Goal: Transaction & Acquisition: Purchase product/service

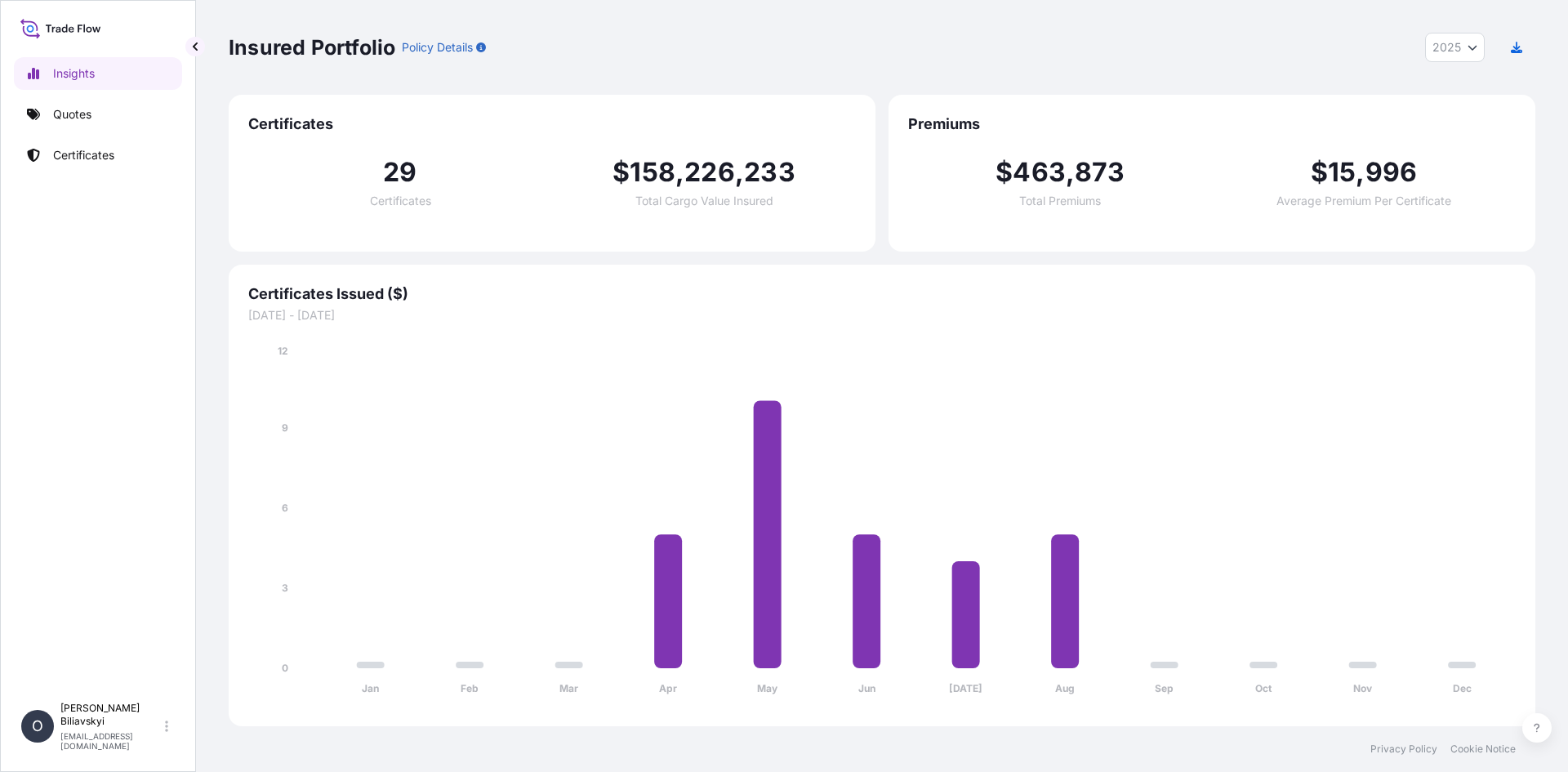
select select "2025"
click at [79, 126] on link "Quotes" at bounding box center [98, 114] width 168 height 33
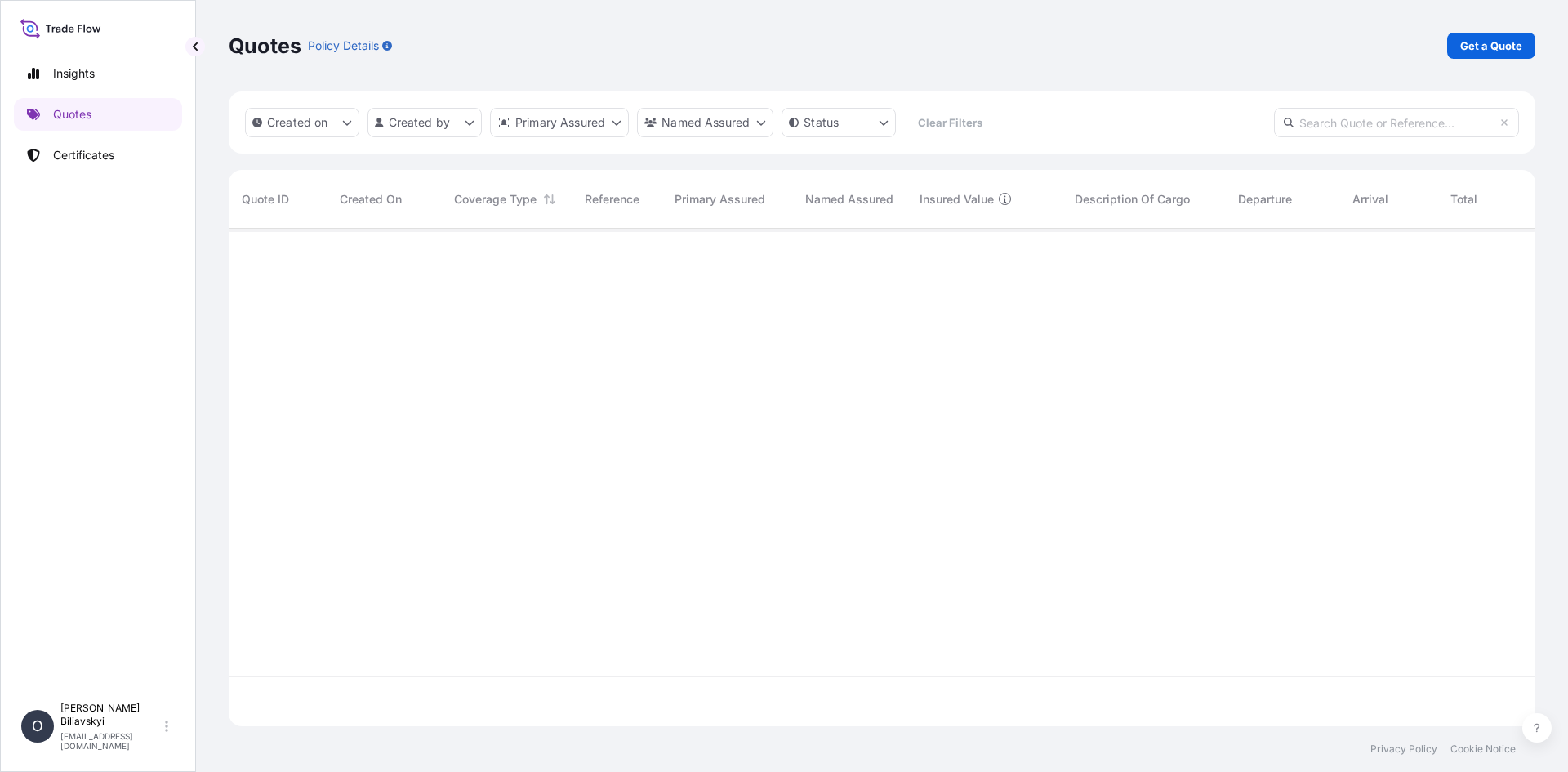
scroll to position [545, 1295]
click at [1477, 48] on p "Get a Quote" at bounding box center [1491, 46] width 62 height 16
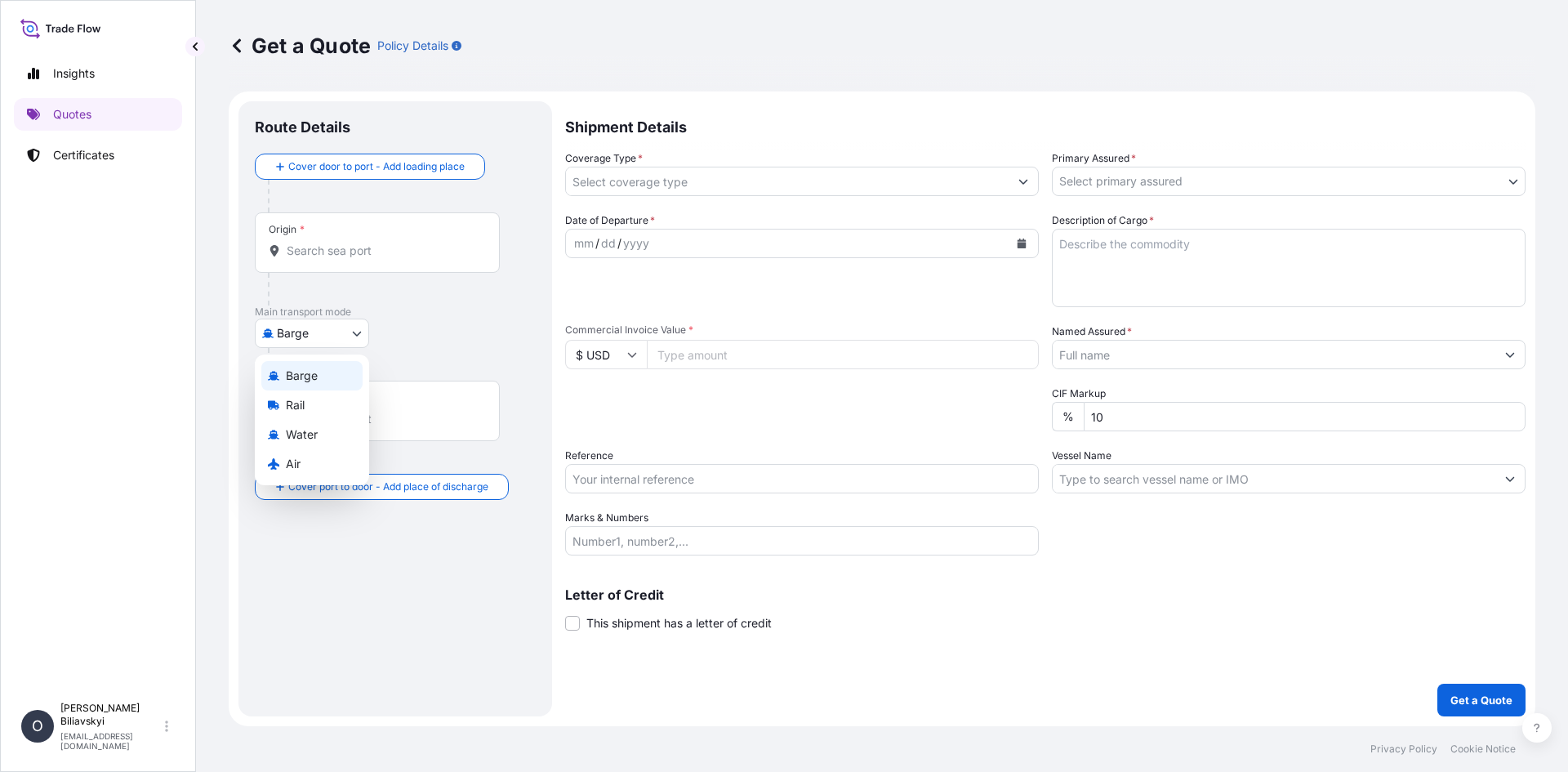
click at [292, 333] on body "Insights Quotes Certificates O [PERSON_NAME] [EMAIL_ADDRESS][DOMAIN_NAME] Get a…" at bounding box center [784, 386] width 1568 height 772
click at [300, 438] on span "Water" at bounding box center [302, 435] width 32 height 16
select select "Water"
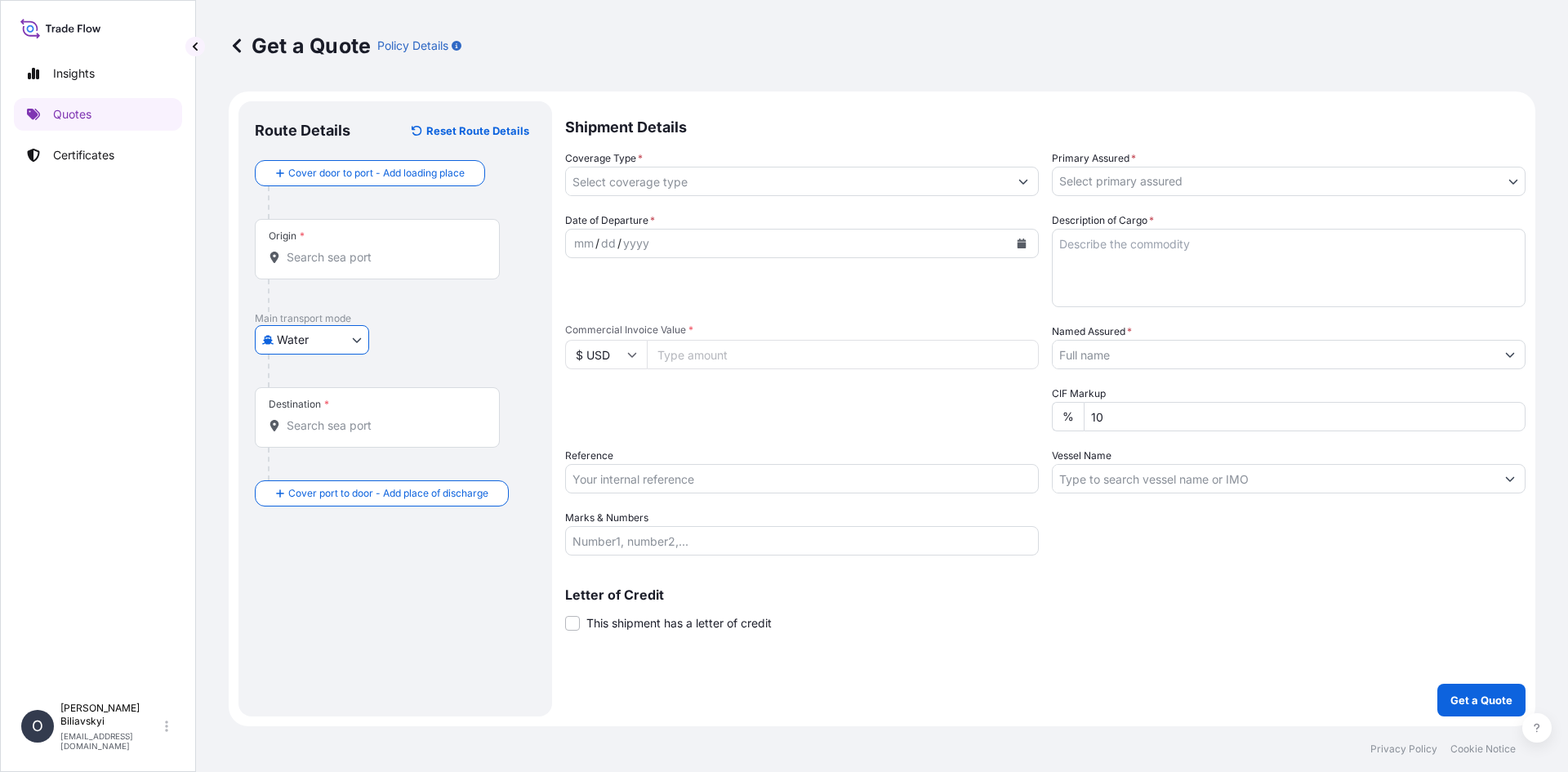
click at [405, 260] on input "Origin *" at bounding box center [383, 257] width 192 height 16
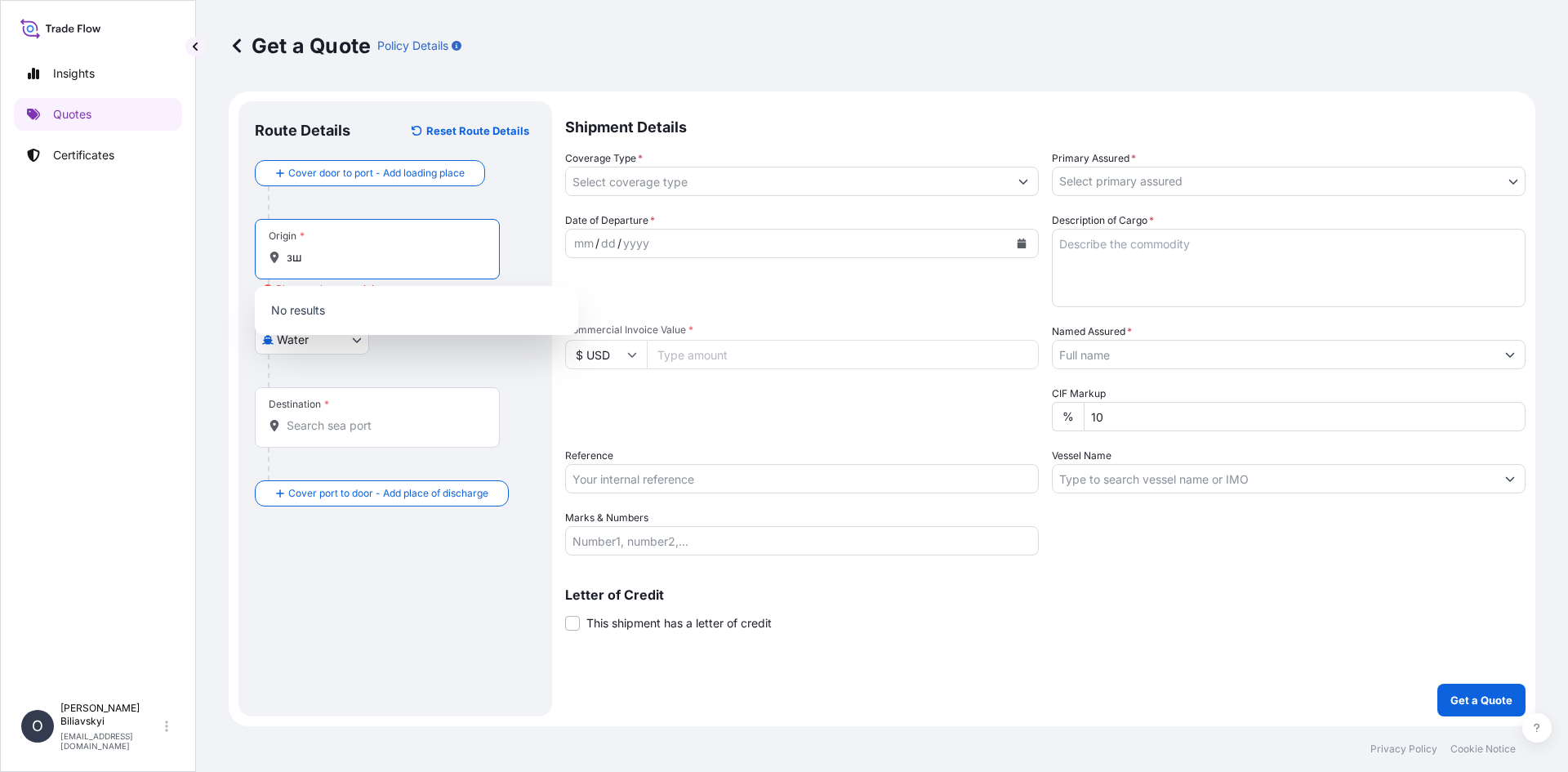
type input "з"
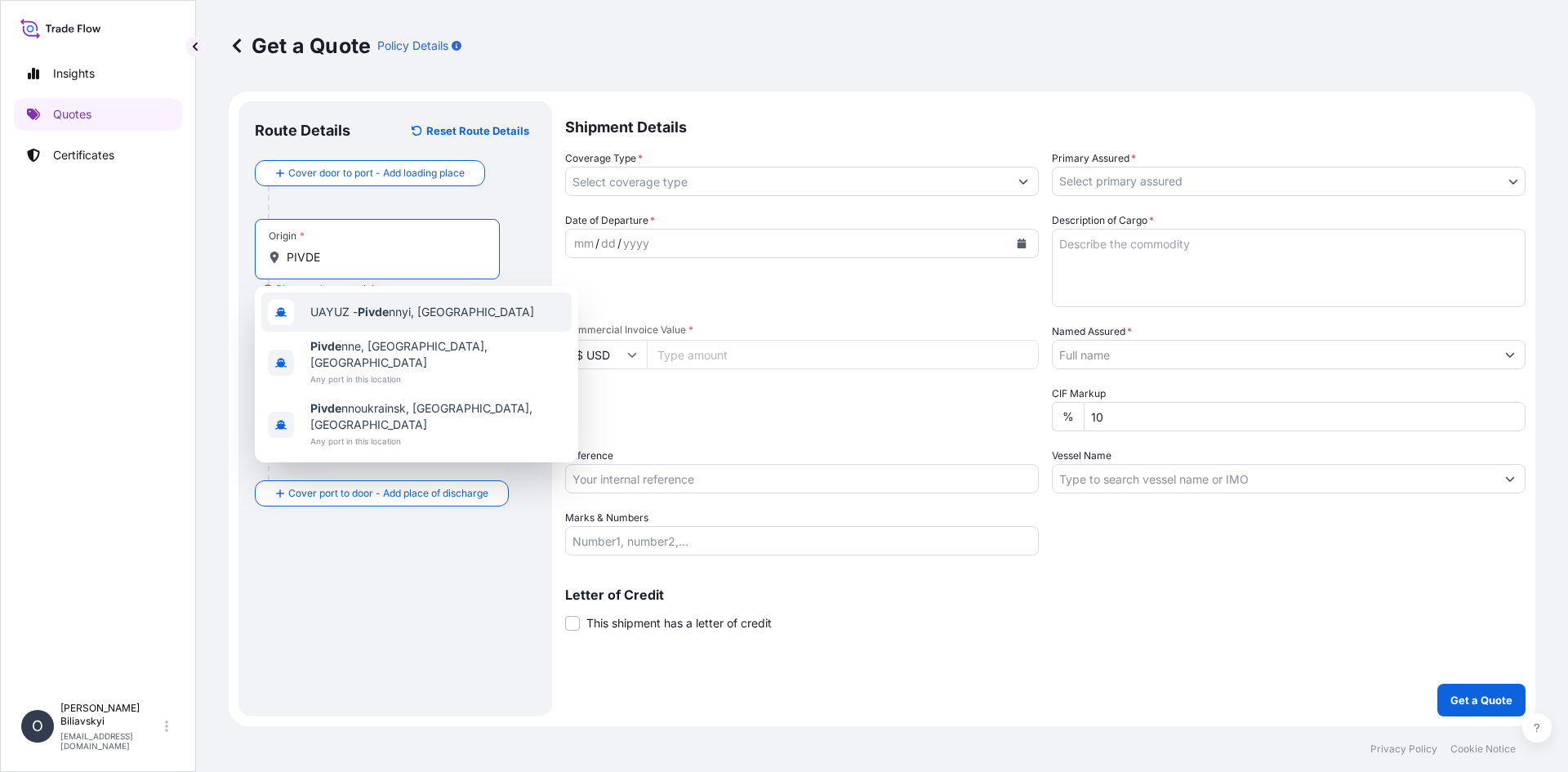
click at [394, 314] on span "UAYUZ - Pivde nnyi, [GEOGRAPHIC_DATA]" at bounding box center [422, 312] width 223 height 16
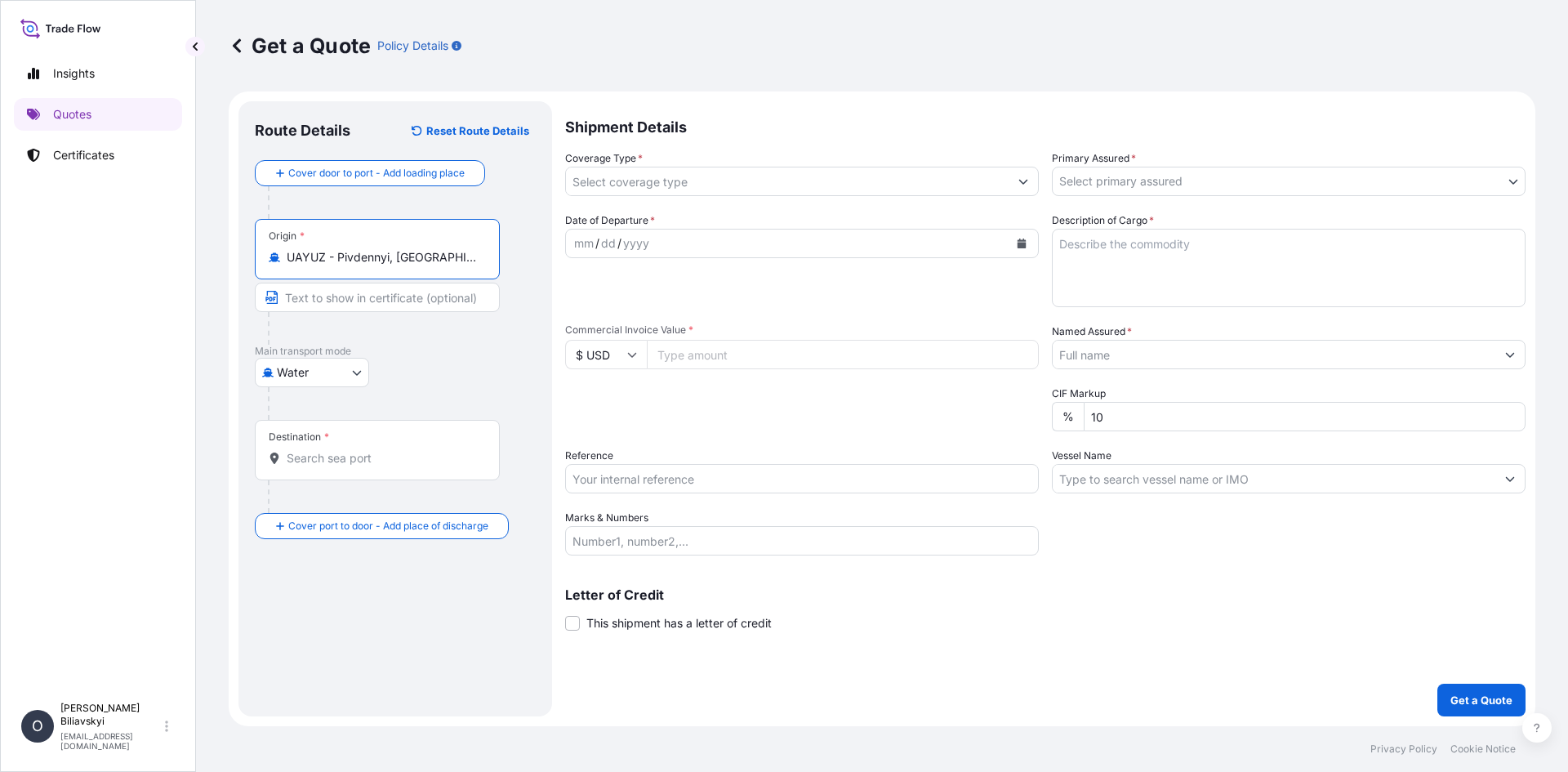
type input "UAYUZ - Pivdennyi, [GEOGRAPHIC_DATA]"
click at [369, 298] on input "Text to appear on certificate" at bounding box center [381, 296] width 251 height 29
paste input "PIVDENNYI, [GEOGRAPHIC_DATA]"
type input "PIVDENNYI, [GEOGRAPHIC_DATA]"
click at [297, 467] on div "Destination *" at bounding box center [378, 450] width 245 height 61
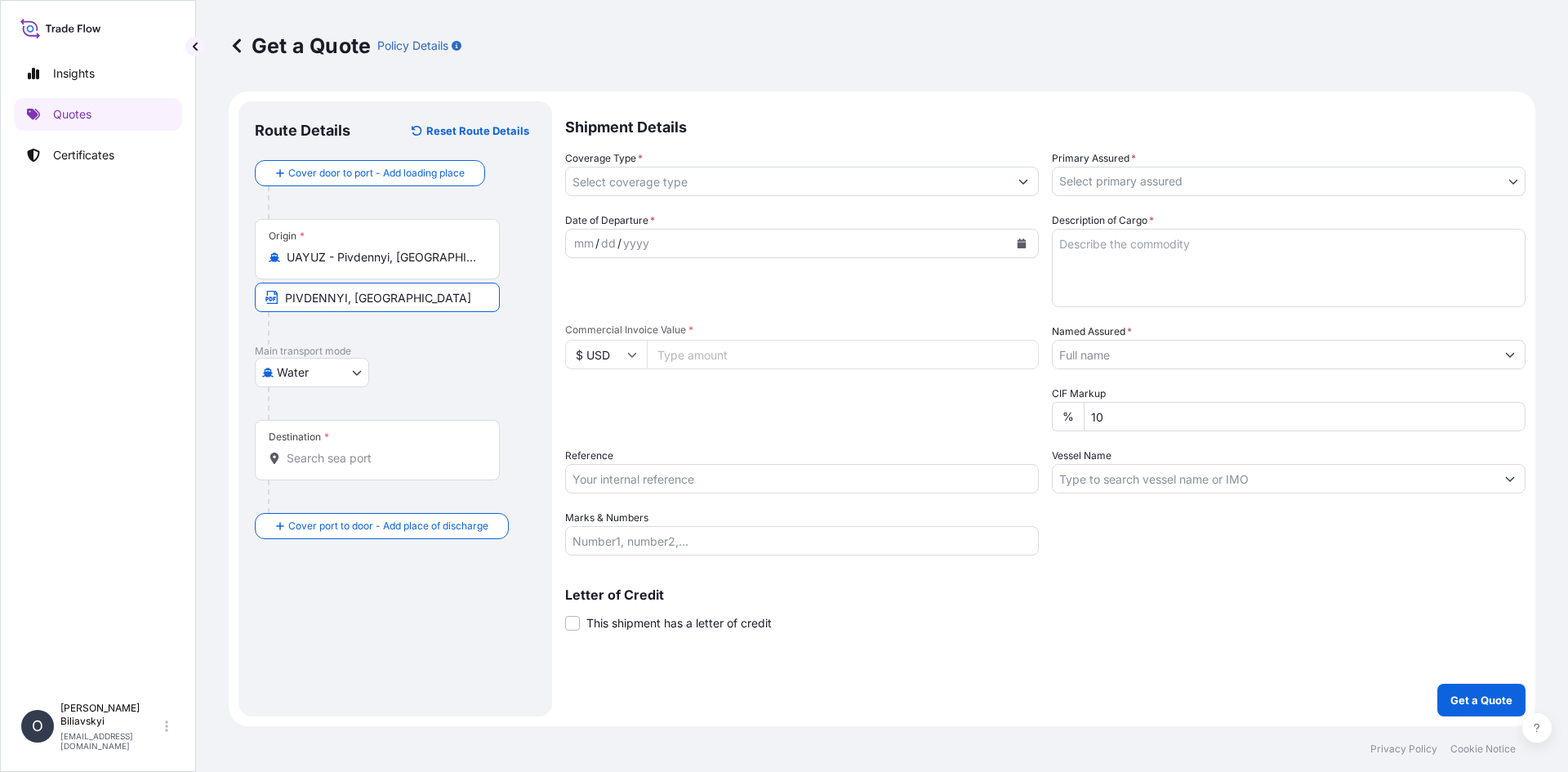
click at [297, 467] on input "Destination *" at bounding box center [383, 458] width 192 height 16
drag, startPoint x: 261, startPoint y: 470, endPoint x: 207, endPoint y: 479, distance: 54.7
click at [207, 479] on div "Get a Quote Policy Details Route Details Reset Route Details Cover door to port…" at bounding box center [882, 363] width 1372 height 726
click at [390, 453] on input "GHENT" at bounding box center [383, 458] width 192 height 16
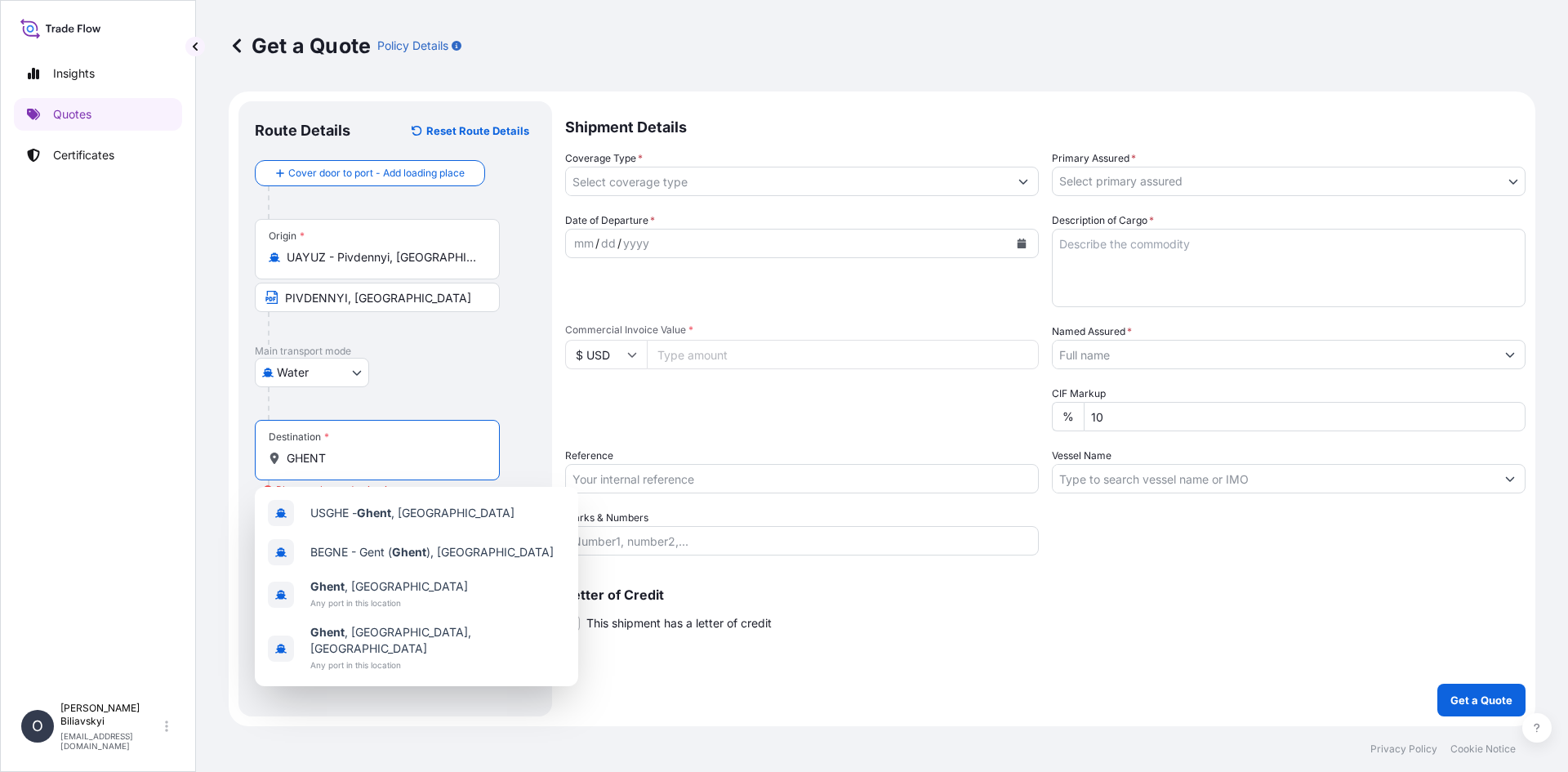
drag, startPoint x: 271, startPoint y: 455, endPoint x: 193, endPoint y: 454, distance: 78.0
click at [193, 454] on div "Insights Quotes Certificates O [PERSON_NAME] [EMAIL_ADDRESS][DOMAIN_NAME] Get a…" at bounding box center [784, 386] width 1568 height 772
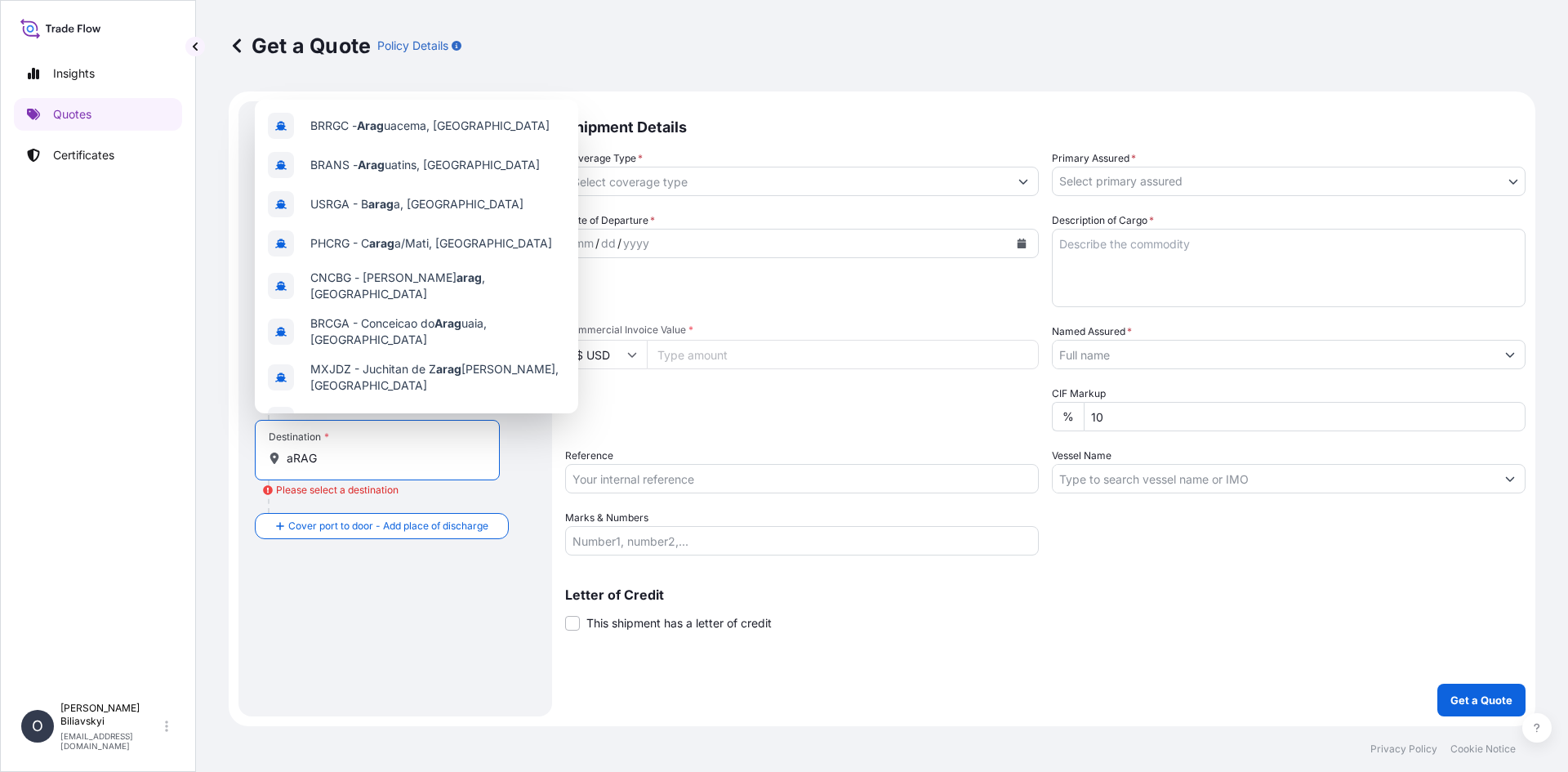
drag, startPoint x: 356, startPoint y: 465, endPoint x: 229, endPoint y: 459, distance: 127.1
click at [229, 459] on form "Route Details Reset Route Details Cover door to port - Add loading place Place …" at bounding box center [881, 409] width 1307 height 635
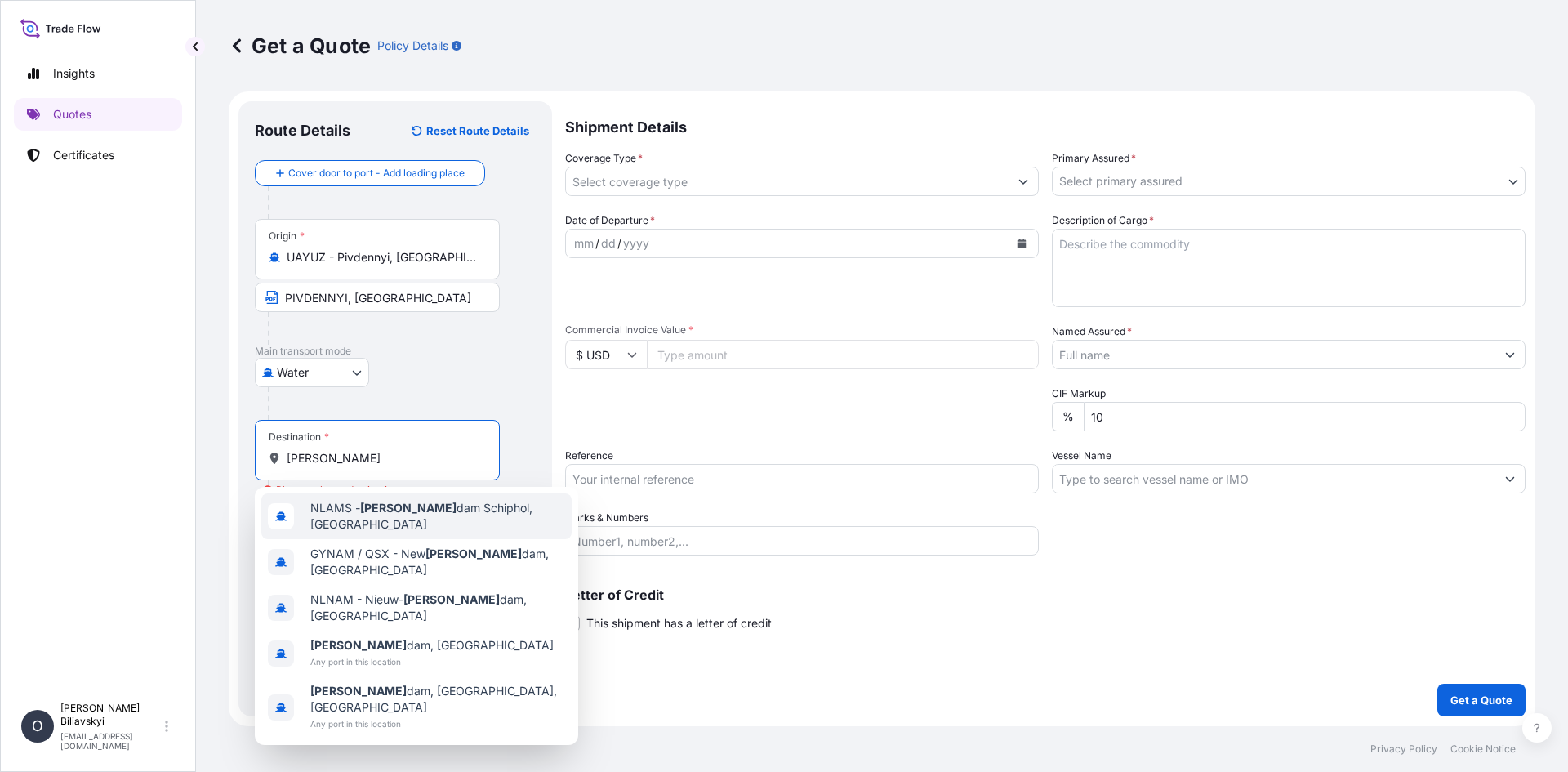
drag, startPoint x: 353, startPoint y: 459, endPoint x: 233, endPoint y: 456, distance: 120.0
click at [233, 456] on form "Route Details Reset Route Details Cover door to port - Add loading place Place …" at bounding box center [881, 409] width 1307 height 635
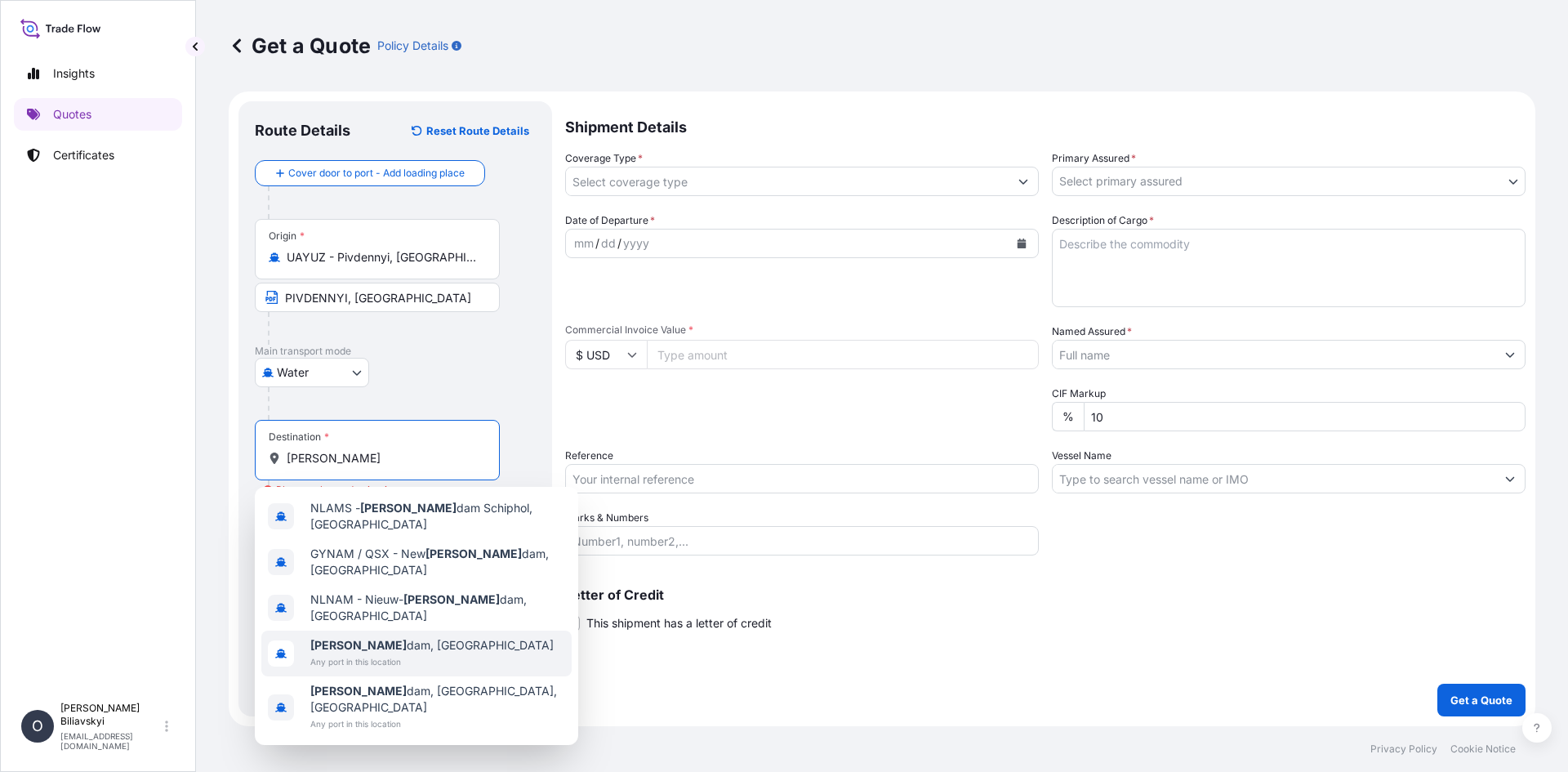
click at [431, 653] on span "Any port in this location" at bounding box center [432, 661] width 243 height 16
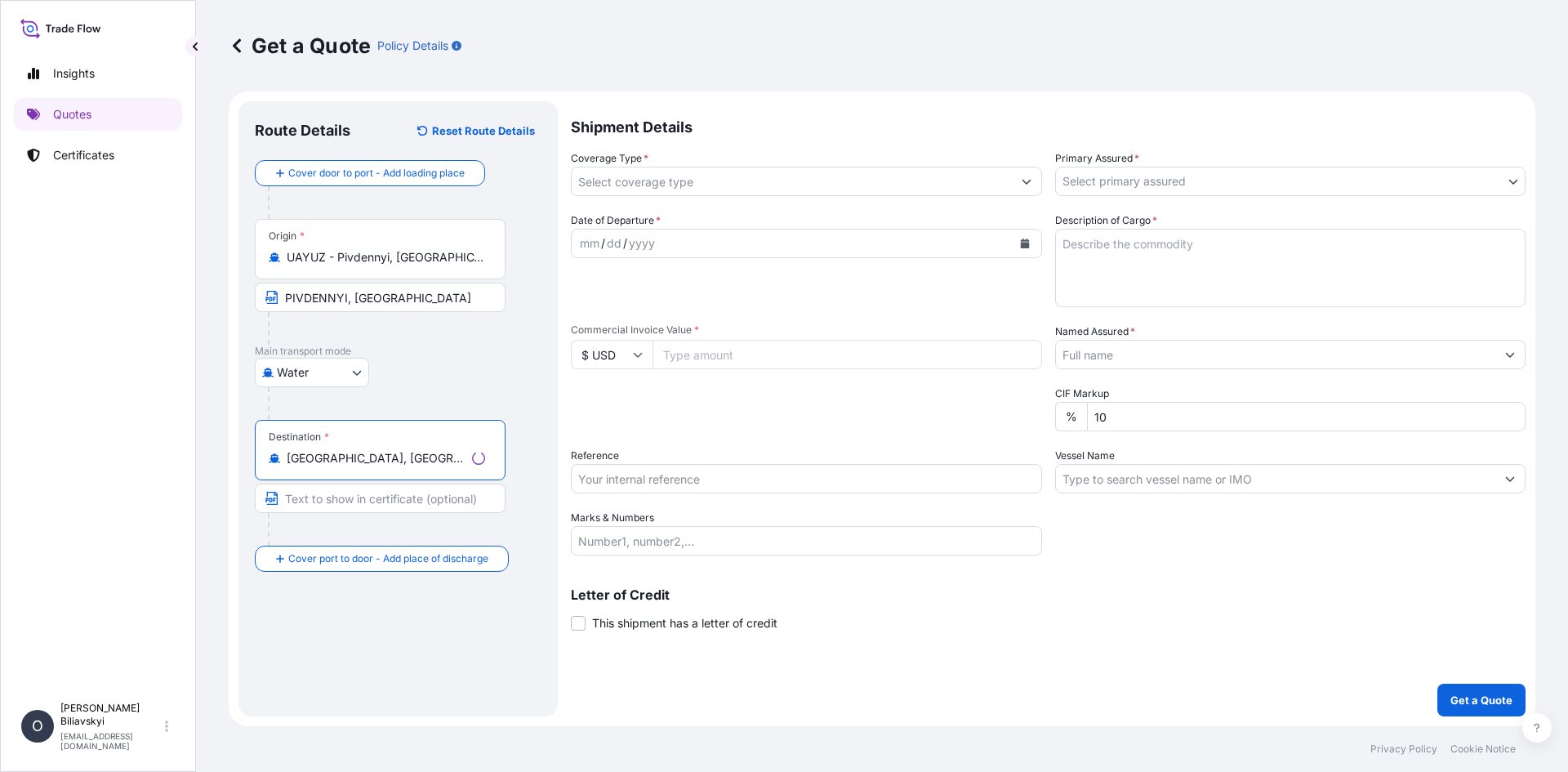
type input "[GEOGRAPHIC_DATA], [GEOGRAPHIC_DATA]"
click at [357, 497] on input "Text to appear on certificate" at bounding box center [381, 498] width 251 height 29
paste input "[GEOGRAPHIC_DATA]/[GEOGRAPHIC_DATA]/[GEOGRAPHIC_DATA]/[GEOGRAPHIC_DATA] OR [GEO…"
type input "[GEOGRAPHIC_DATA]/[GEOGRAPHIC_DATA]/[GEOGRAPHIC_DATA]/[GEOGRAPHIC_DATA] OR [GEO…"
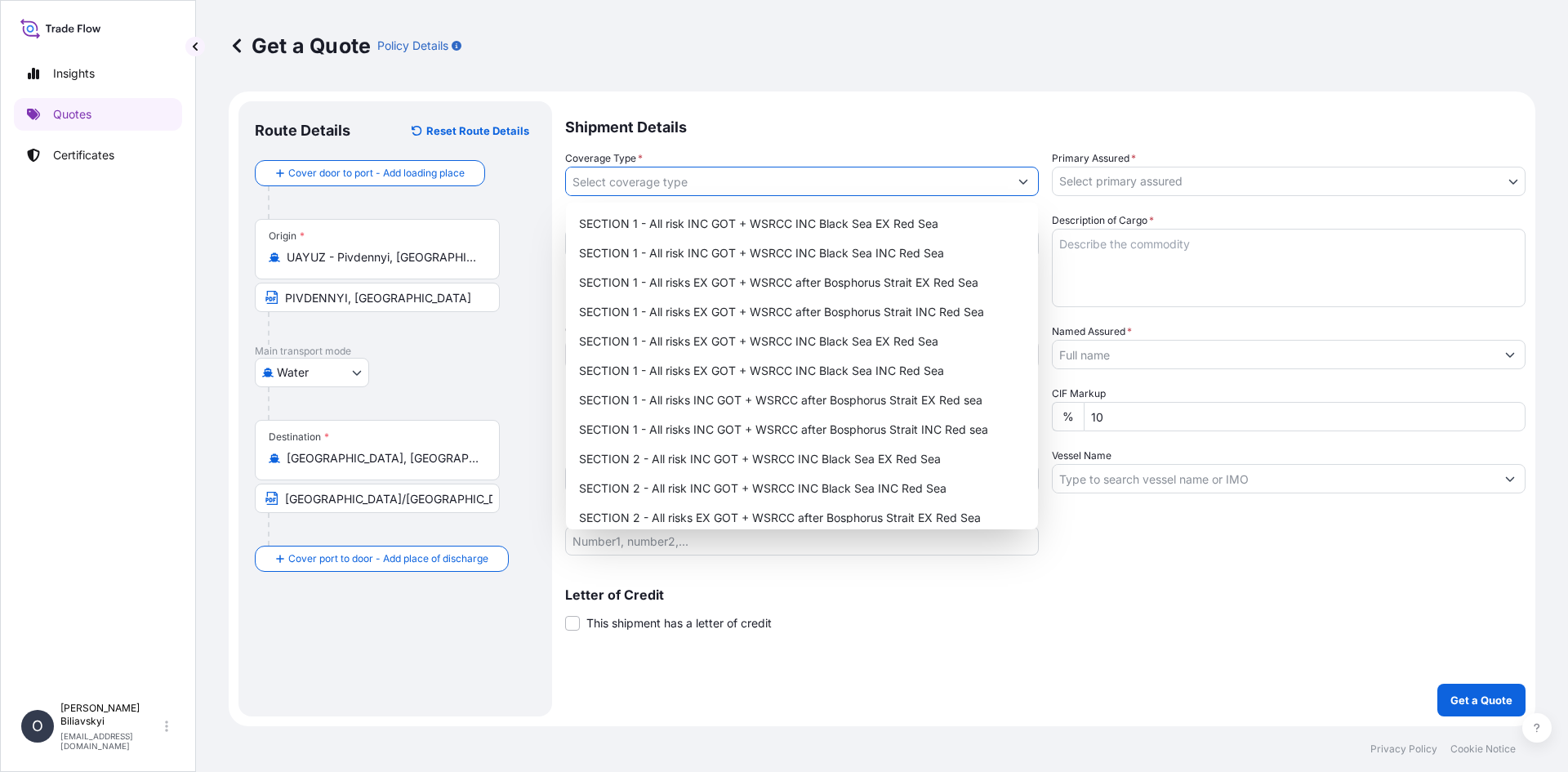
click at [765, 174] on input "Coverage Type *" at bounding box center [787, 181] width 443 height 29
click at [834, 404] on div "SECTION 1 - All risks INC GOT + WSRCC after Bosphorus Strait EX Red sea" at bounding box center [801, 400] width 459 height 29
type input "SECTION 1 - All risks INC GOT + WSRCC after Bosphorus Strait EX Red sea"
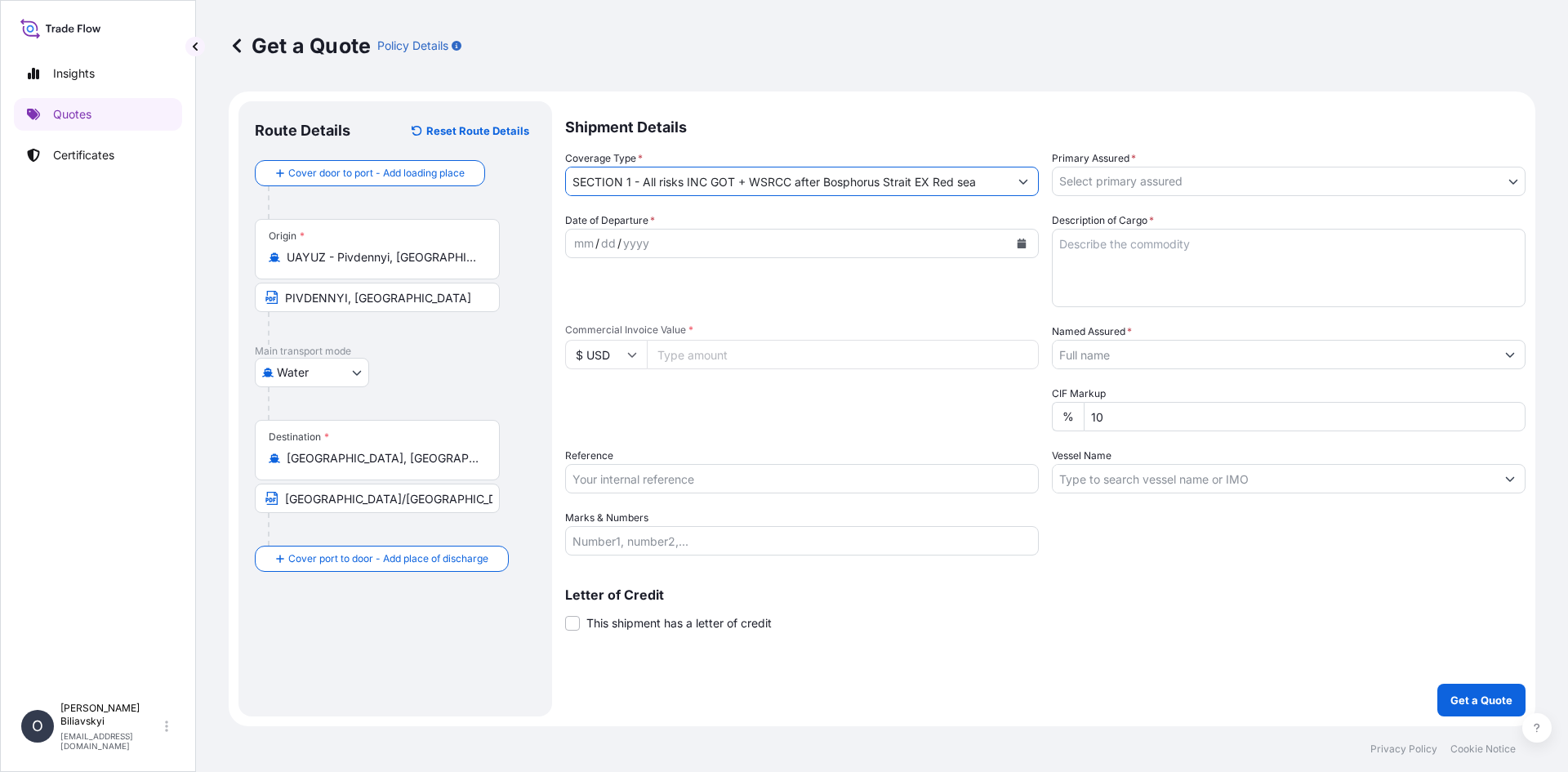
click at [1136, 184] on body "Insights Quotes Certificates O [PERSON_NAME] [EMAIL_ADDRESS][DOMAIN_NAME] Get a…" at bounding box center [784, 386] width 1568 height 772
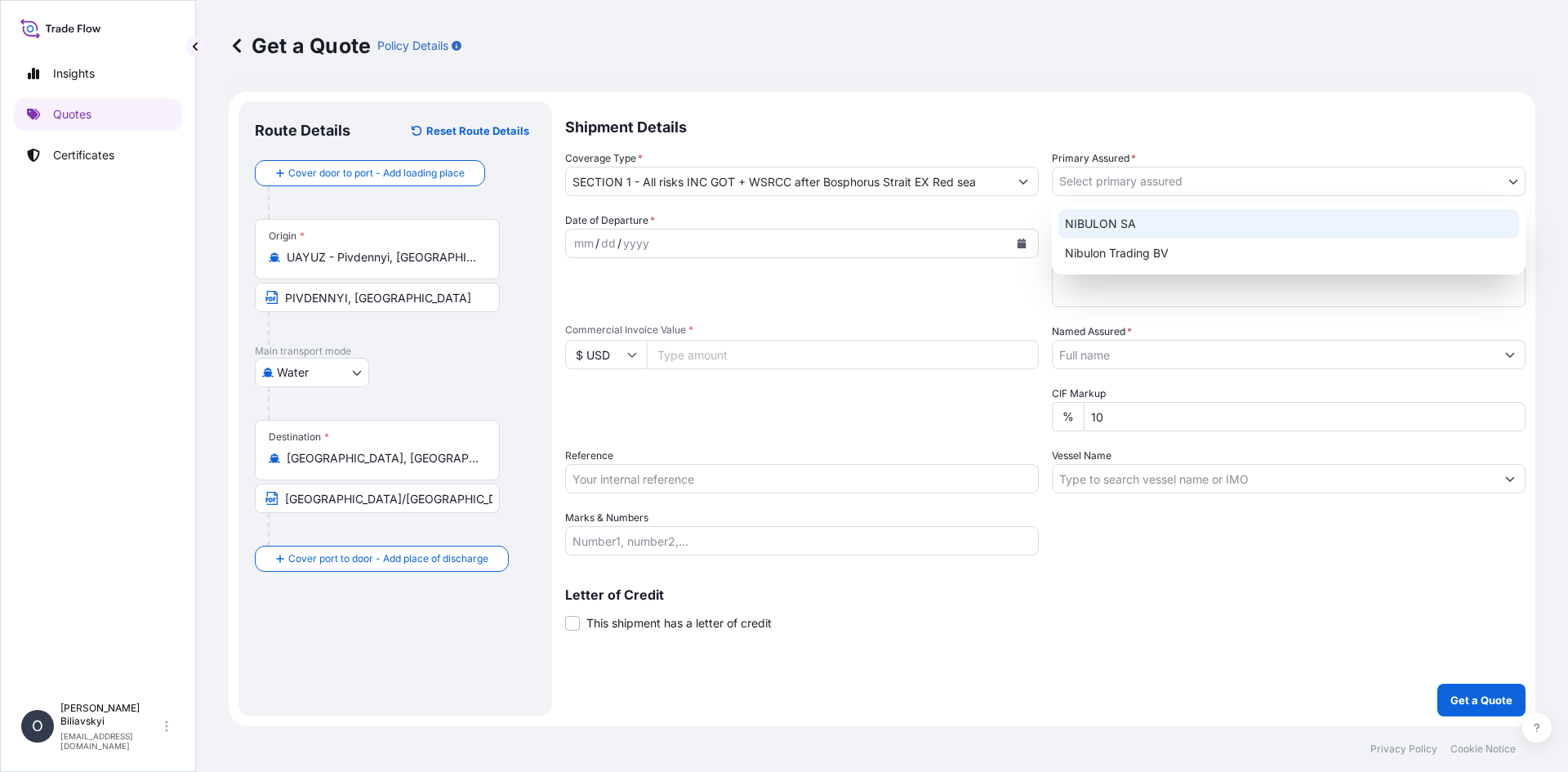
click at [1119, 222] on div "NIBULON SA" at bounding box center [1289, 223] width 461 height 29
select select "31538"
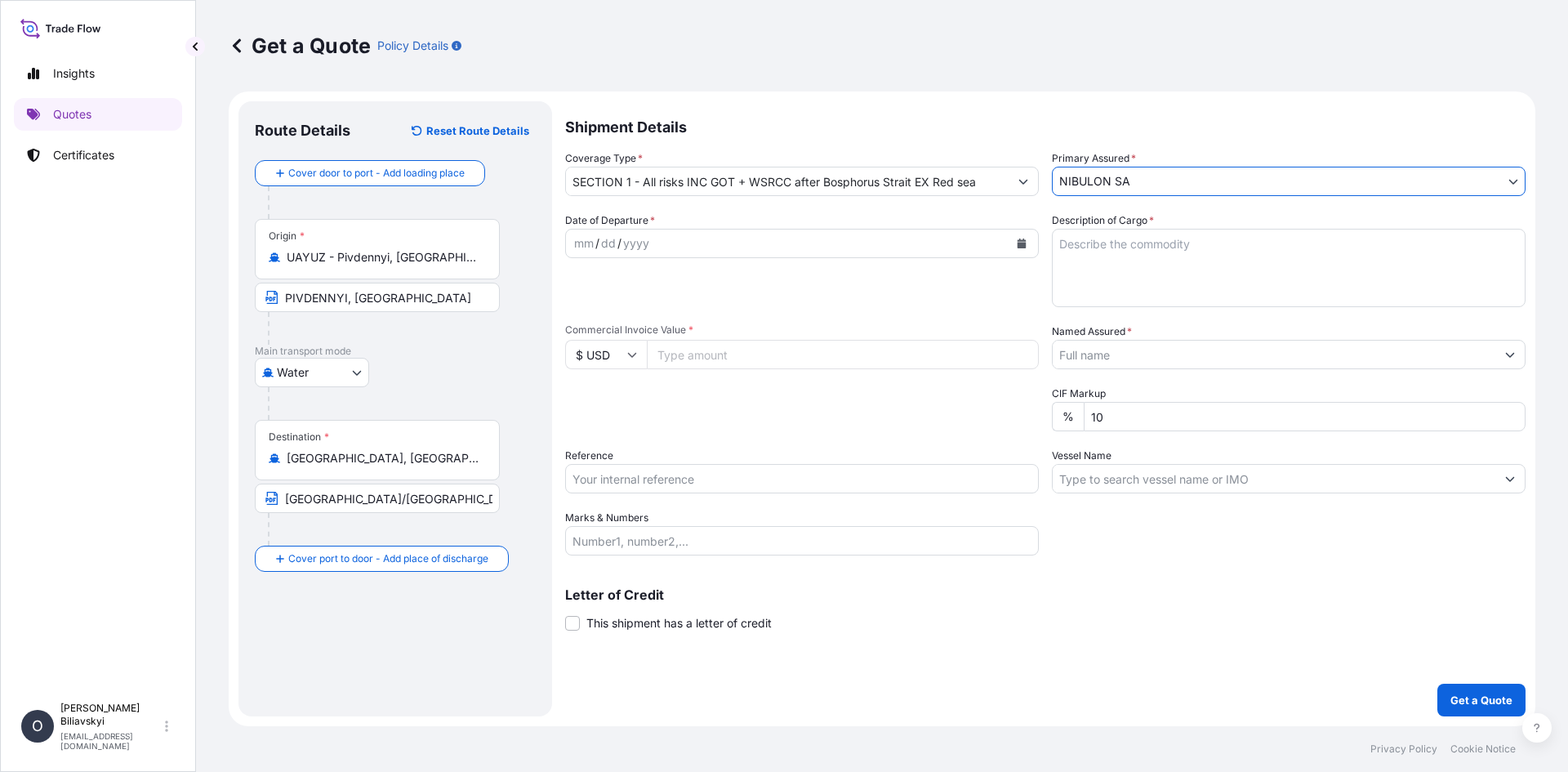
click at [722, 242] on div "mm / dd / yyyy" at bounding box center [787, 242] width 443 height 29
click at [1026, 241] on icon "Calendar" at bounding box center [1022, 243] width 9 height 10
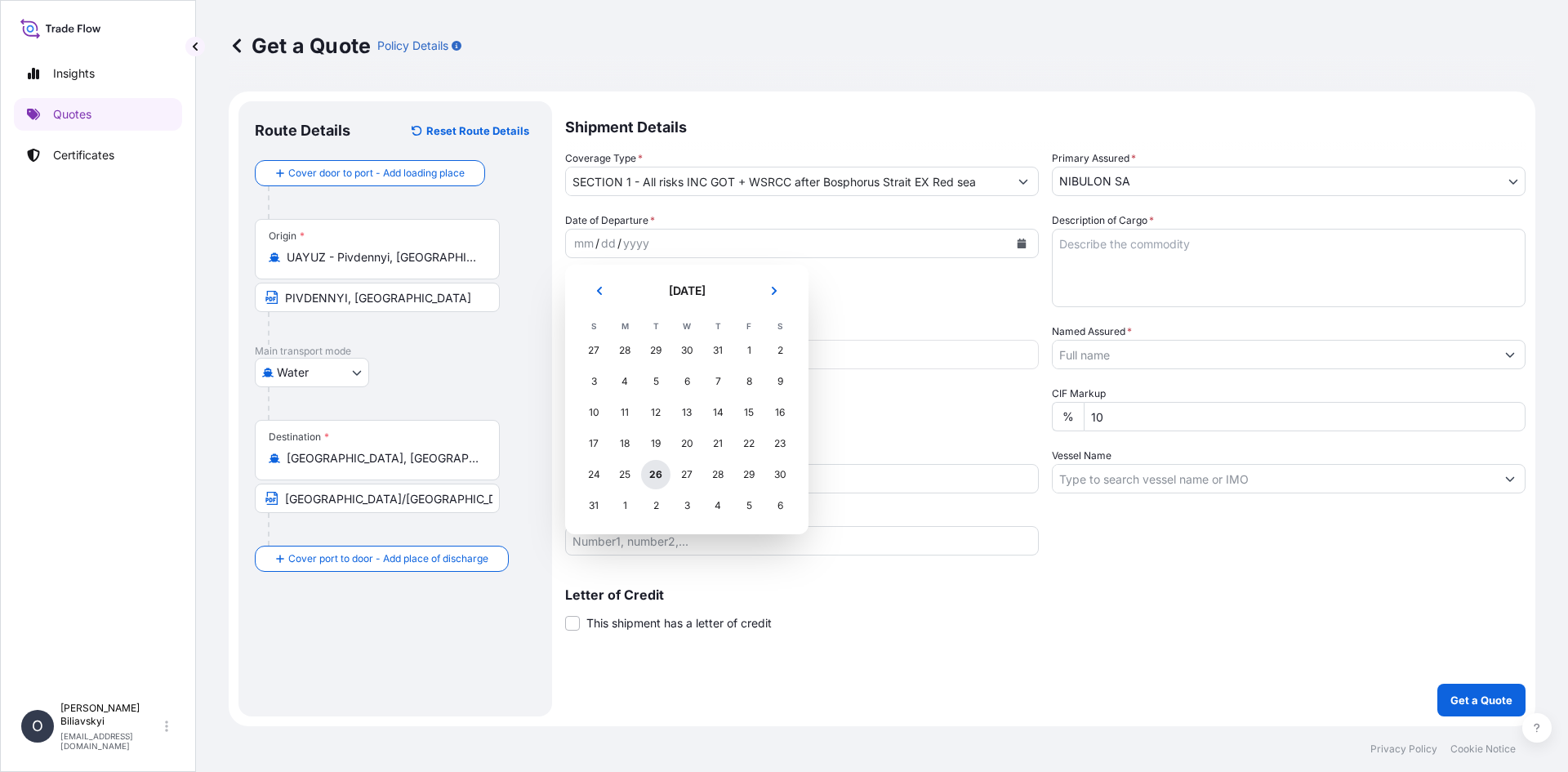
click at [661, 471] on div "26" at bounding box center [655, 474] width 29 height 29
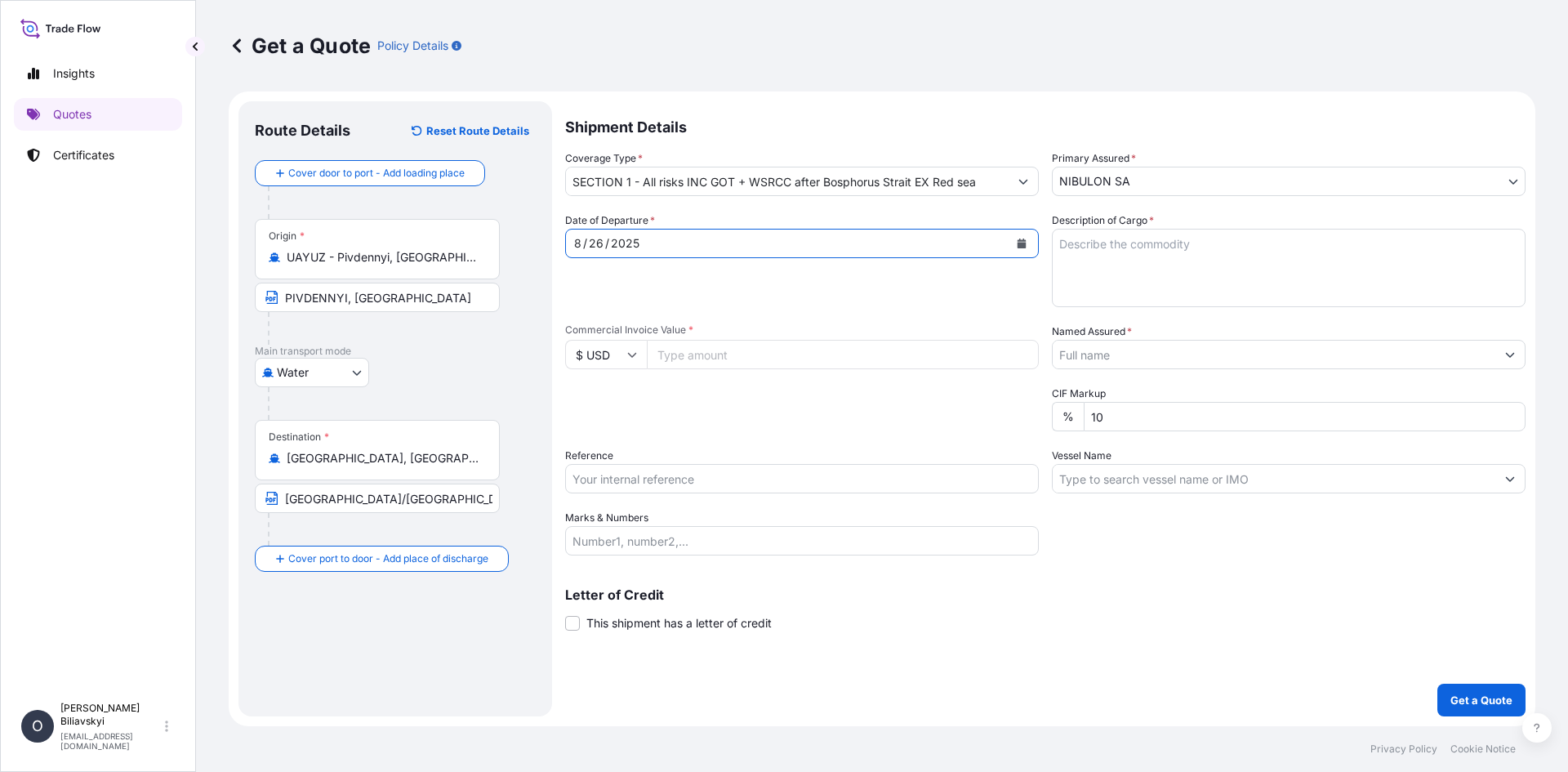
click at [1096, 266] on textarea "Description of Cargo *" at bounding box center [1288, 267] width 473 height 79
paste textarea "31,000.000 mt of EUROPEAN ORIGIN "00" RAPESEED, IN BULK. The insured value — 10…"
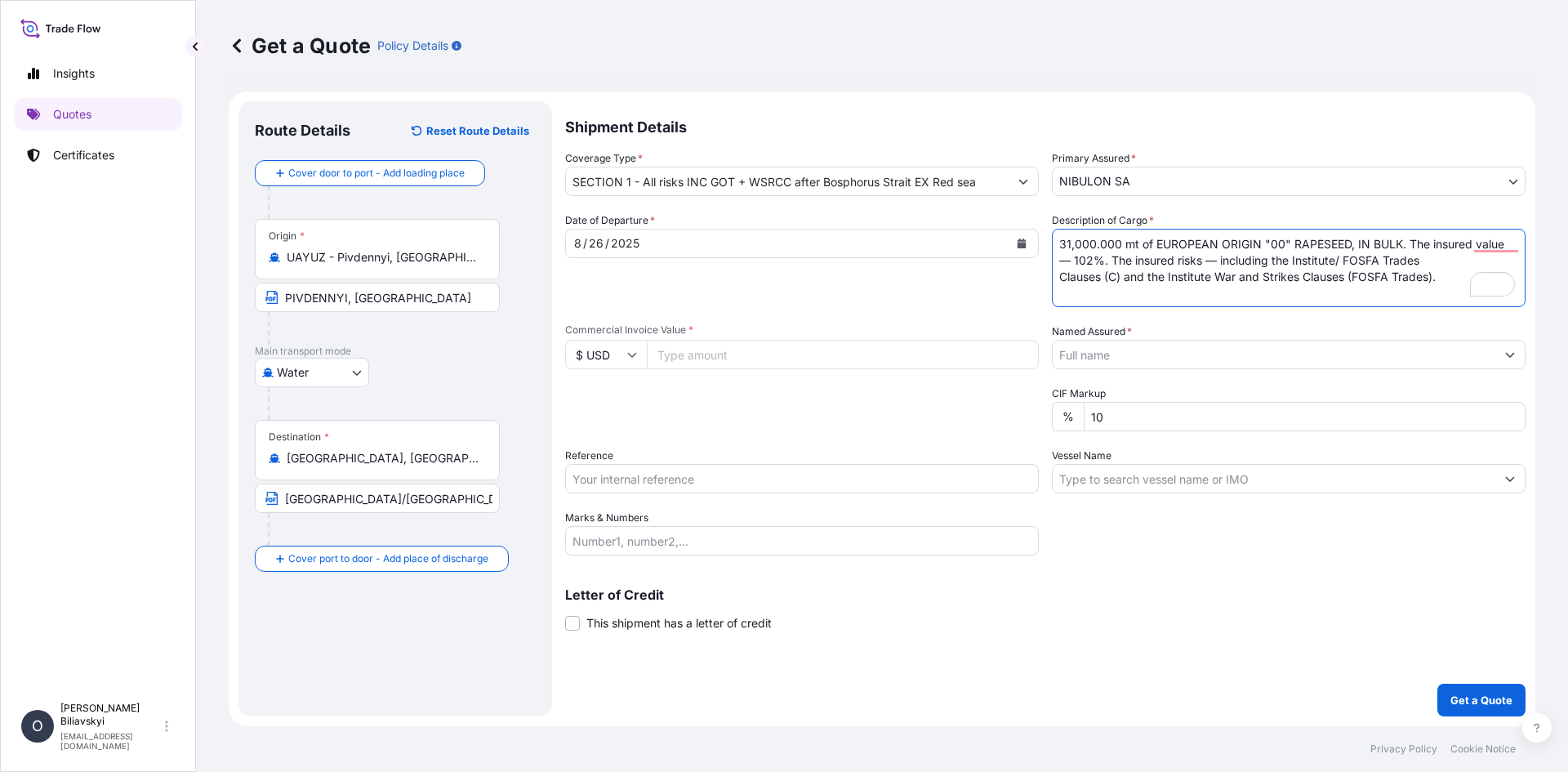
click at [1110, 278] on textarea "31,000.000 mt of EUROPEAN ORIGIN "00" RAPESEED, IN BULK. The insured value — 10…" at bounding box center [1288, 267] width 473 height 79
type textarea "31,000.000 mt of EUROPEAN ORIGIN "00" RAPESEED, IN BULK. The insured value — 10…"
click at [784, 365] on input "Commercial Invoice Value *" at bounding box center [842, 354] width 392 height 29
paste input "16957000.00"
type input "16957000.00"
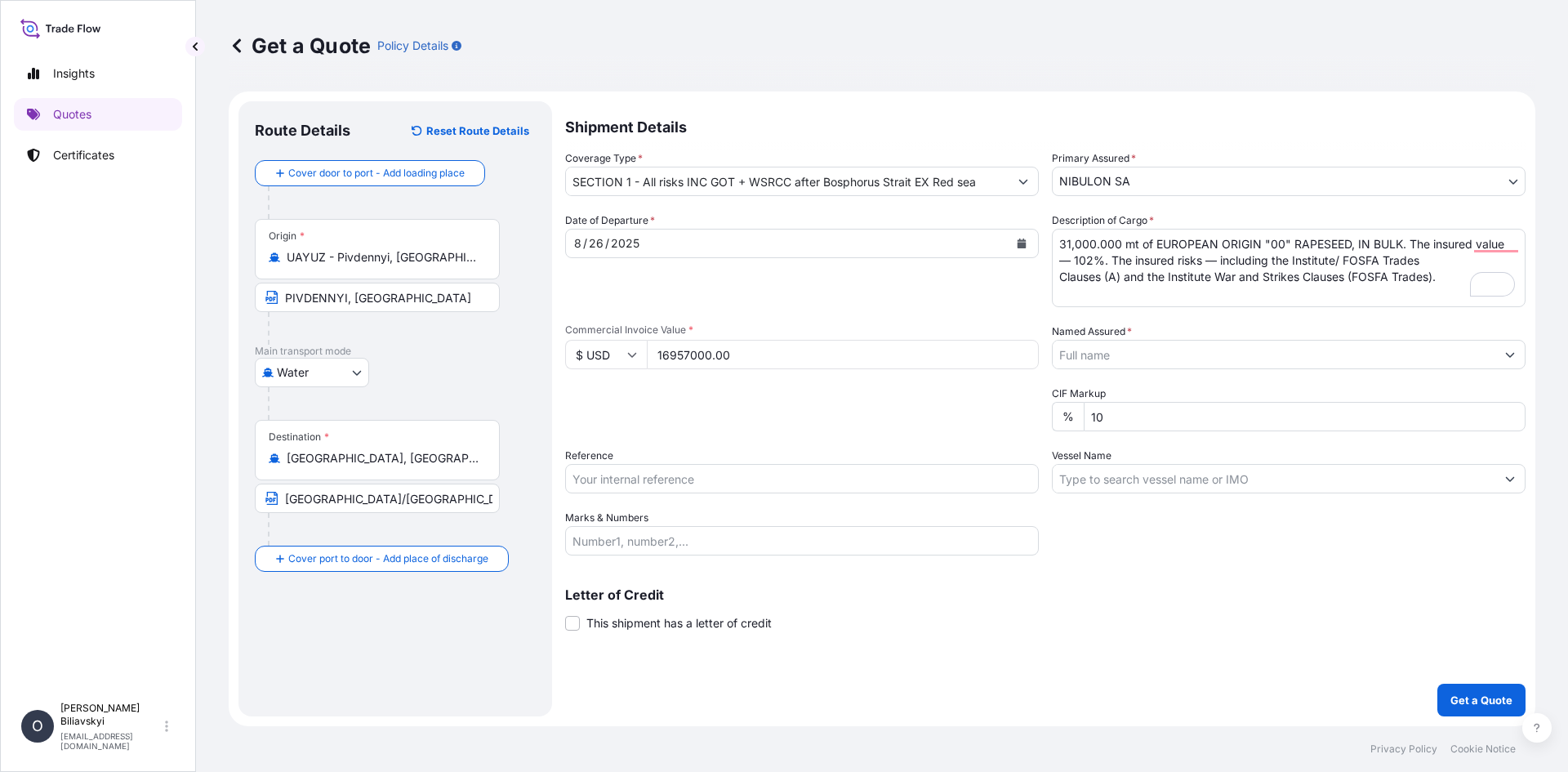
click at [1169, 364] on input "Named Assured *" at bounding box center [1274, 354] width 443 height 29
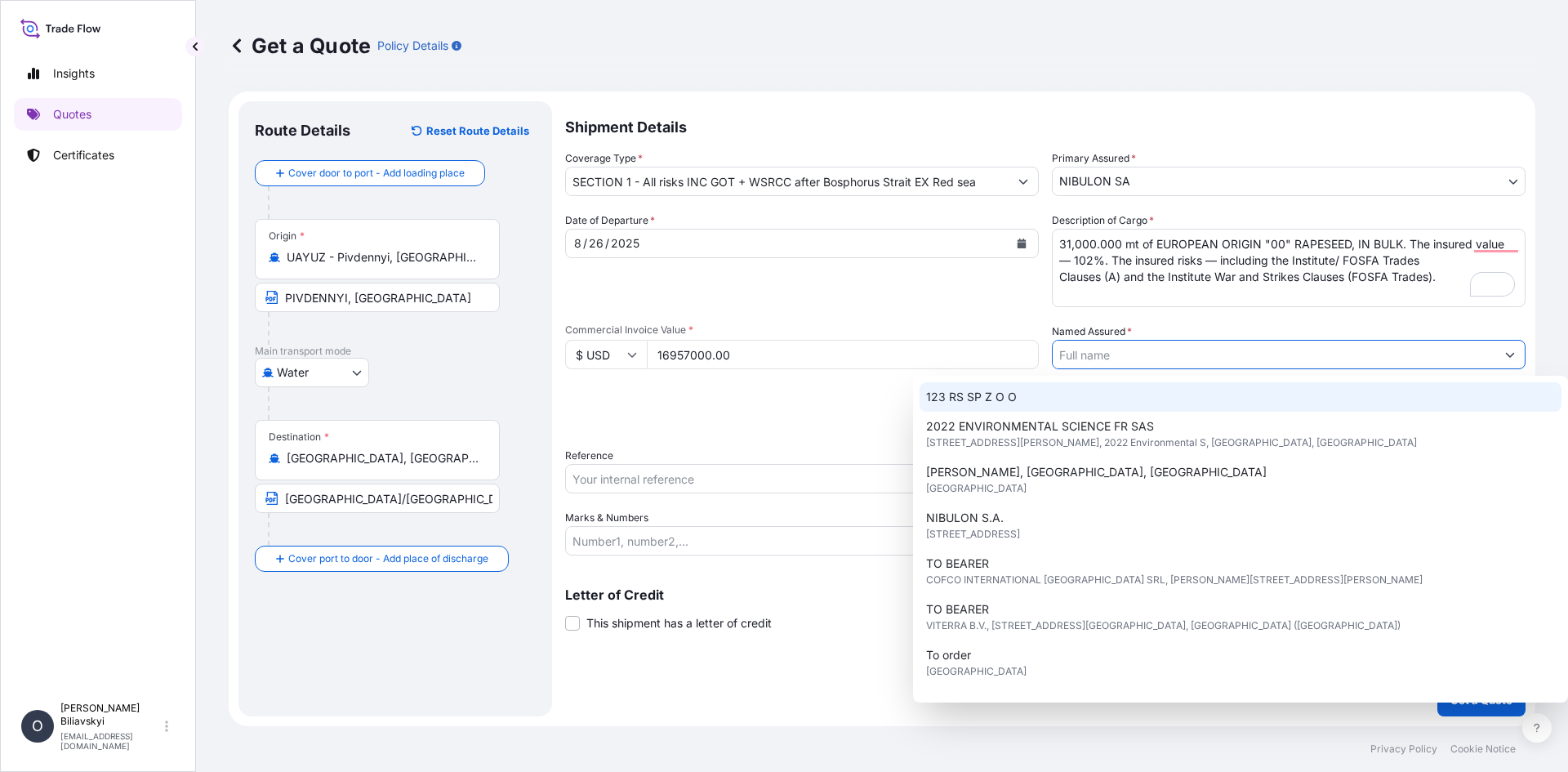
click at [1128, 362] on input "Named Assured *" at bounding box center [1274, 354] width 443 height 29
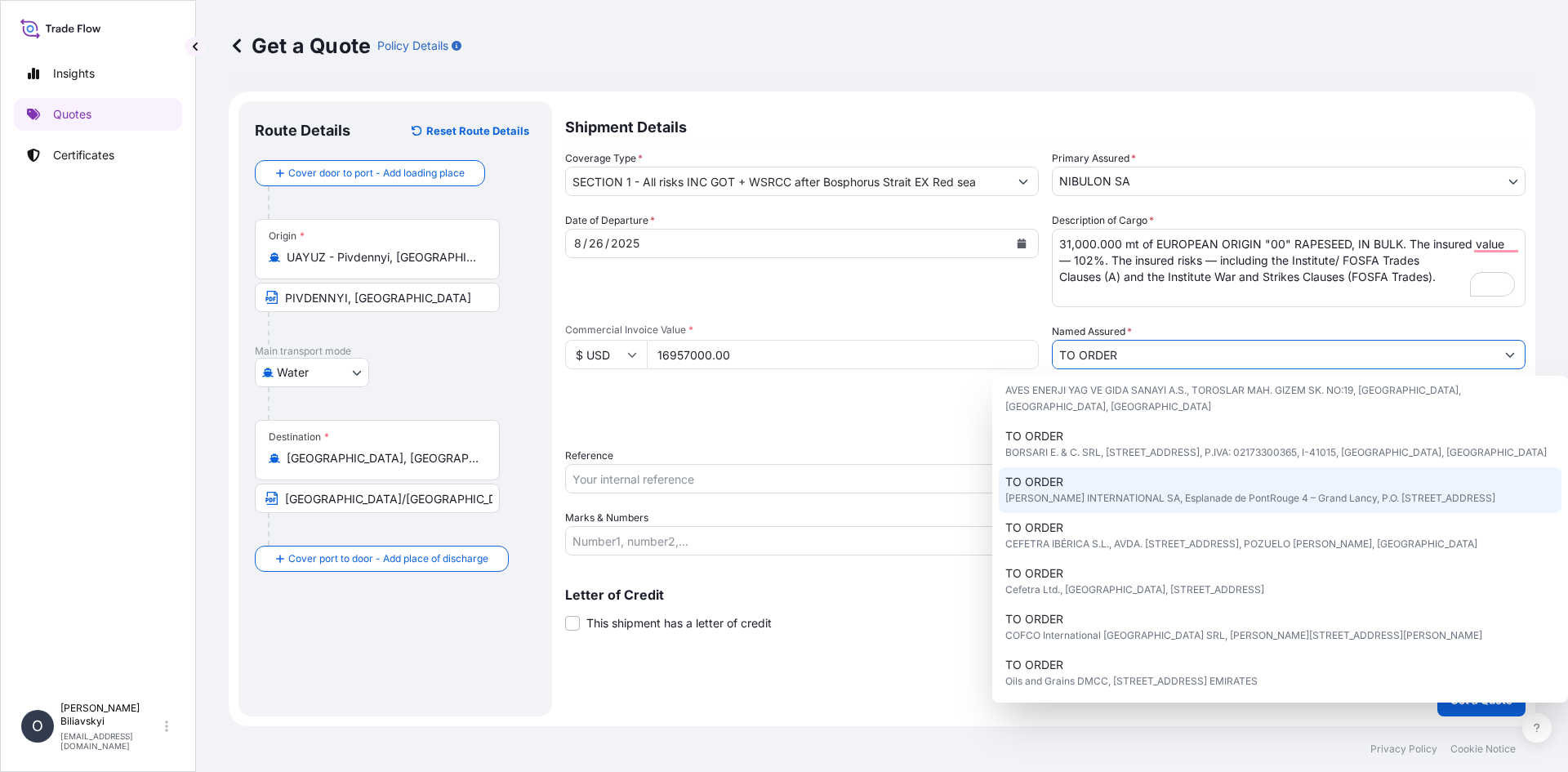
scroll to position [102, 0]
type input "TO ORDER"
click at [865, 400] on div "Packing Category Type to search a container mode Please select a primary mode o…" at bounding box center [801, 409] width 473 height 46
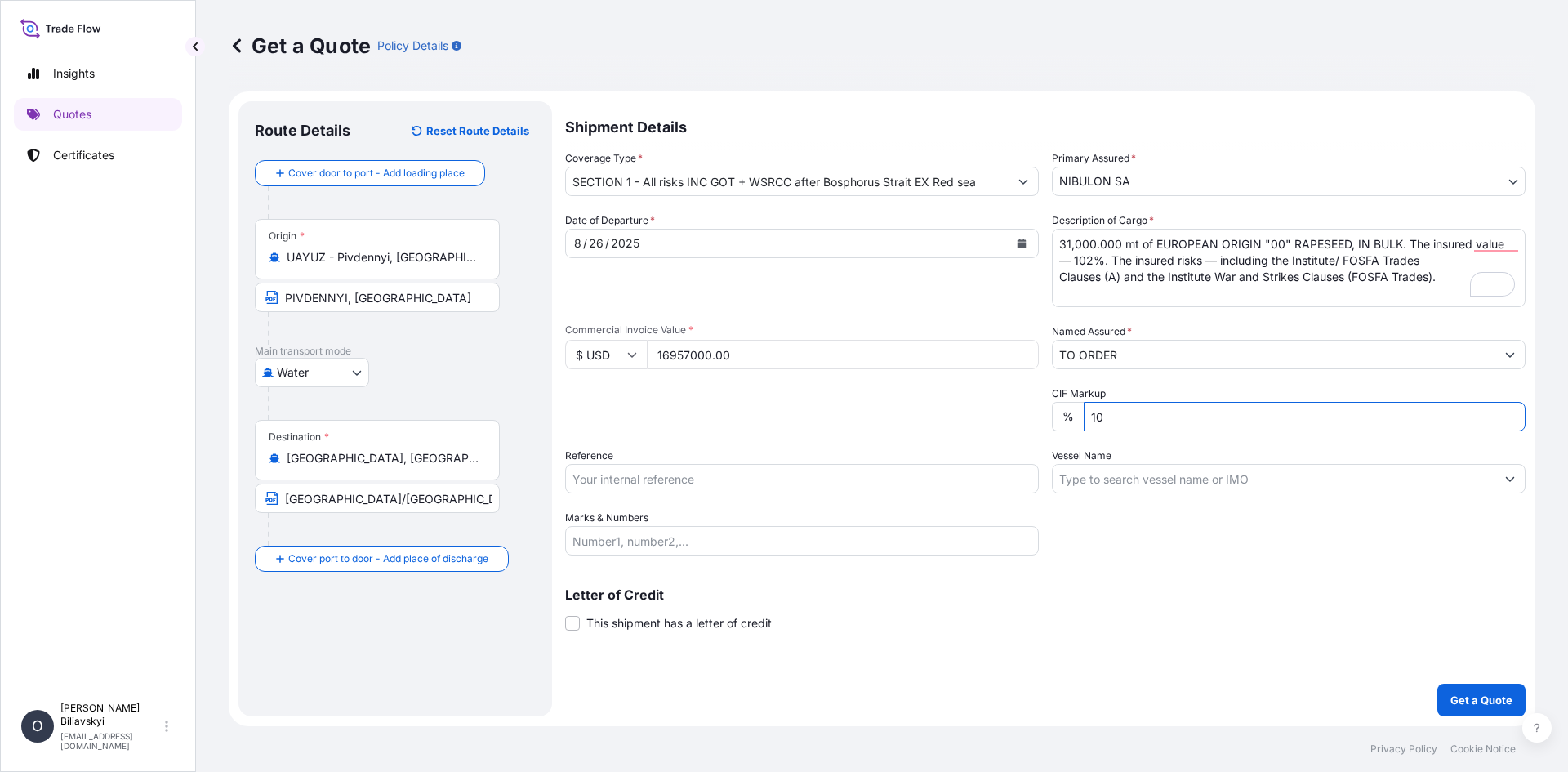
drag, startPoint x: 1134, startPoint y: 422, endPoint x: 1045, endPoint y: 406, distance: 90.4
click at [1045, 406] on div "Date of Departure * [DATE] Cargo Category * Grain & Oilseeds, Cereals, Wheat, B…" at bounding box center [1046, 384] width 961 height 343
type input "2"
click at [748, 473] on input "Reference" at bounding box center [801, 478] width 473 height 29
paste input "24 OSLEEN 25/013"
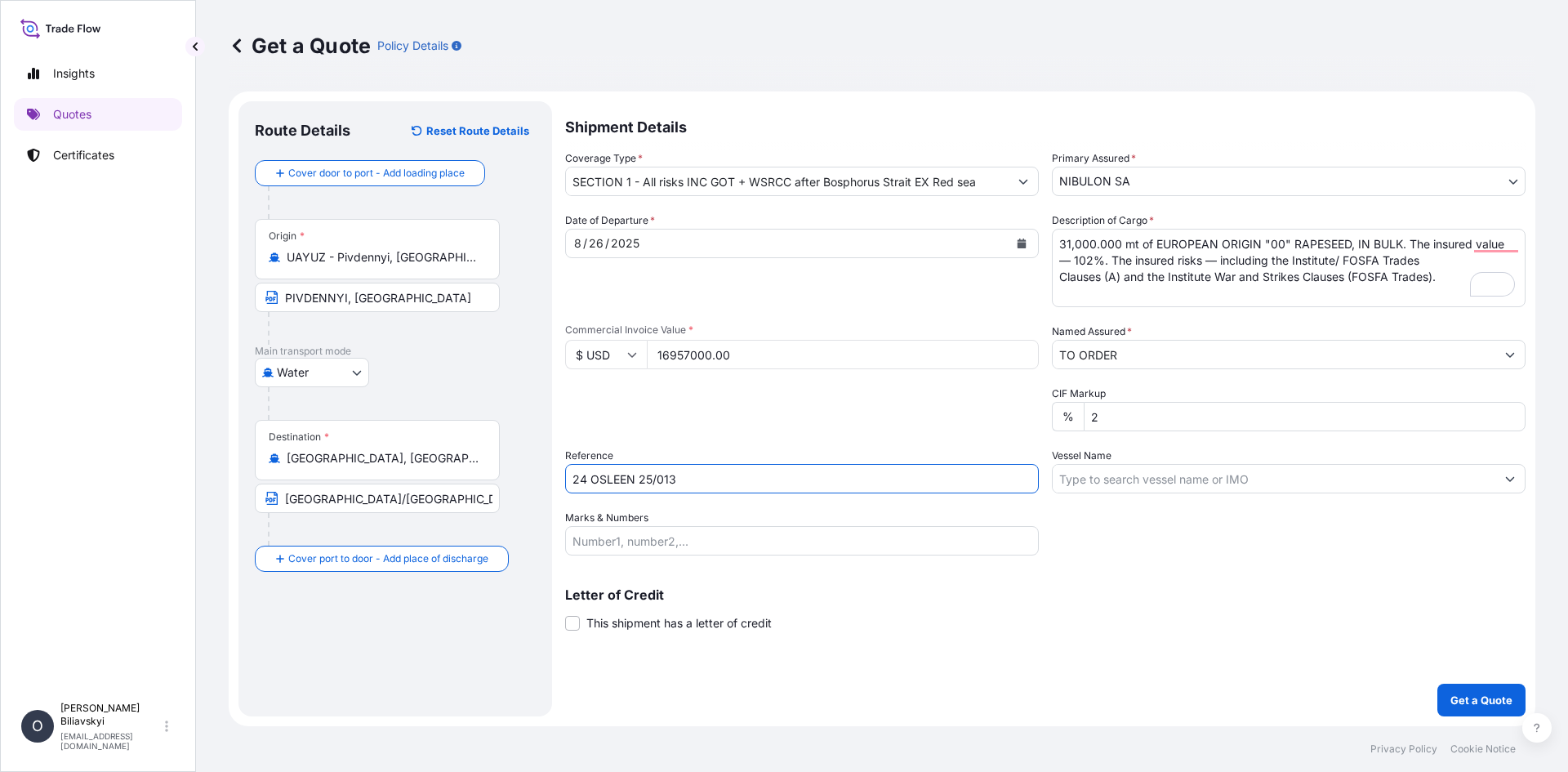
type input "24 OSLEEN 25/013"
click at [1185, 472] on input "Vessel Name" at bounding box center [1274, 478] width 443 height 29
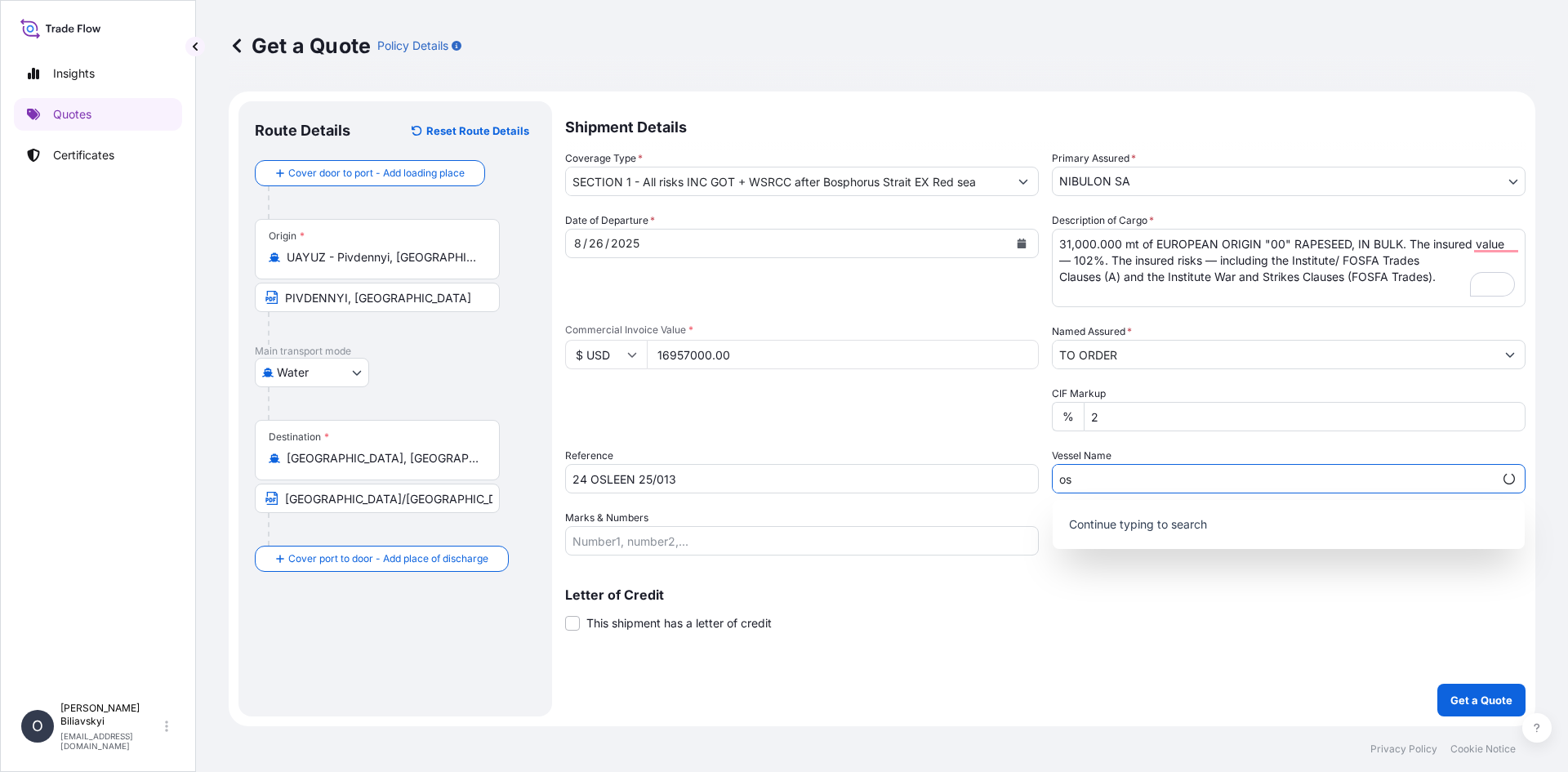
type input "o"
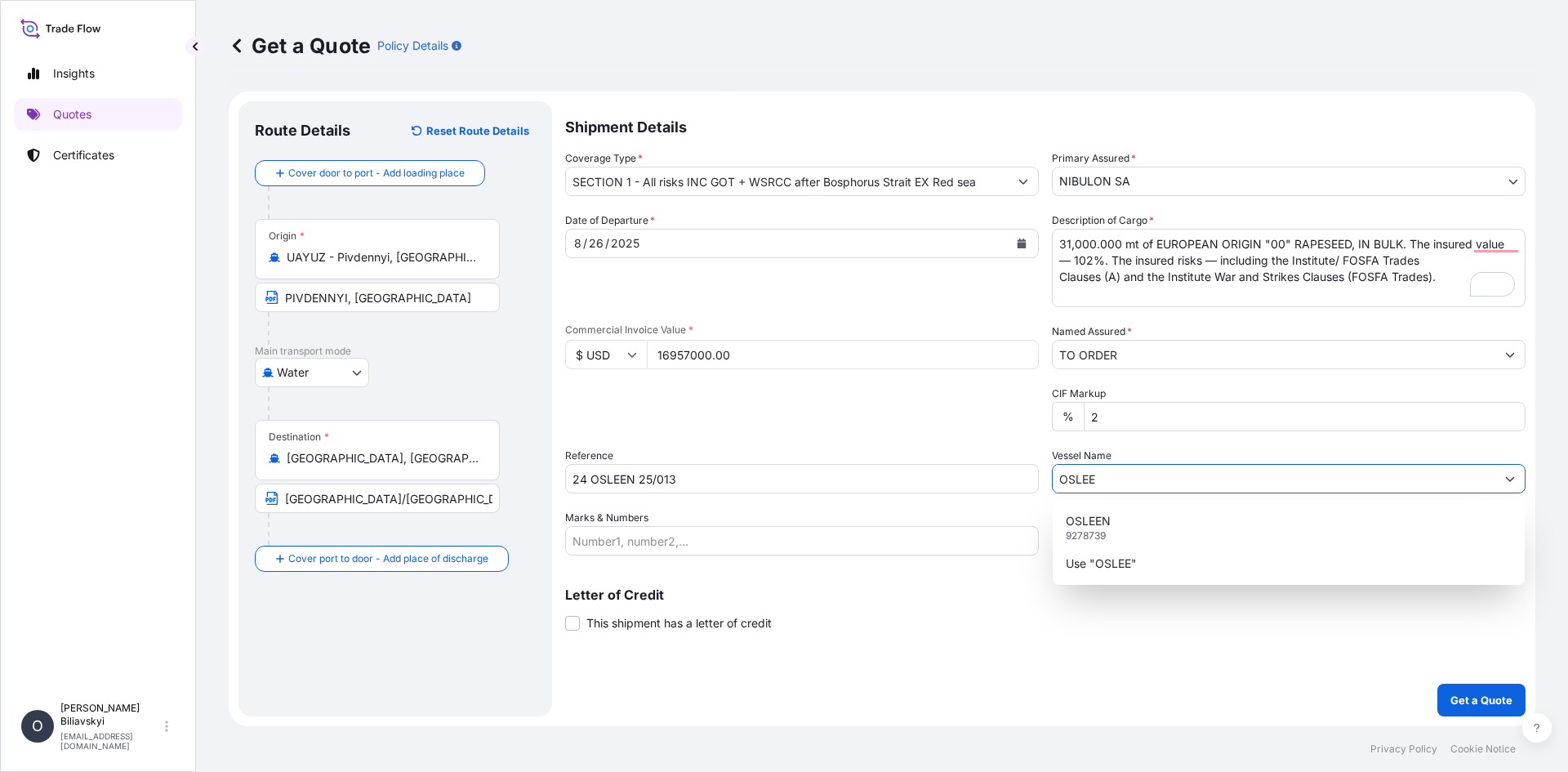
type input "OSLEEN"
click at [1107, 522] on p "OSLEEN" at bounding box center [1088, 522] width 45 height 16
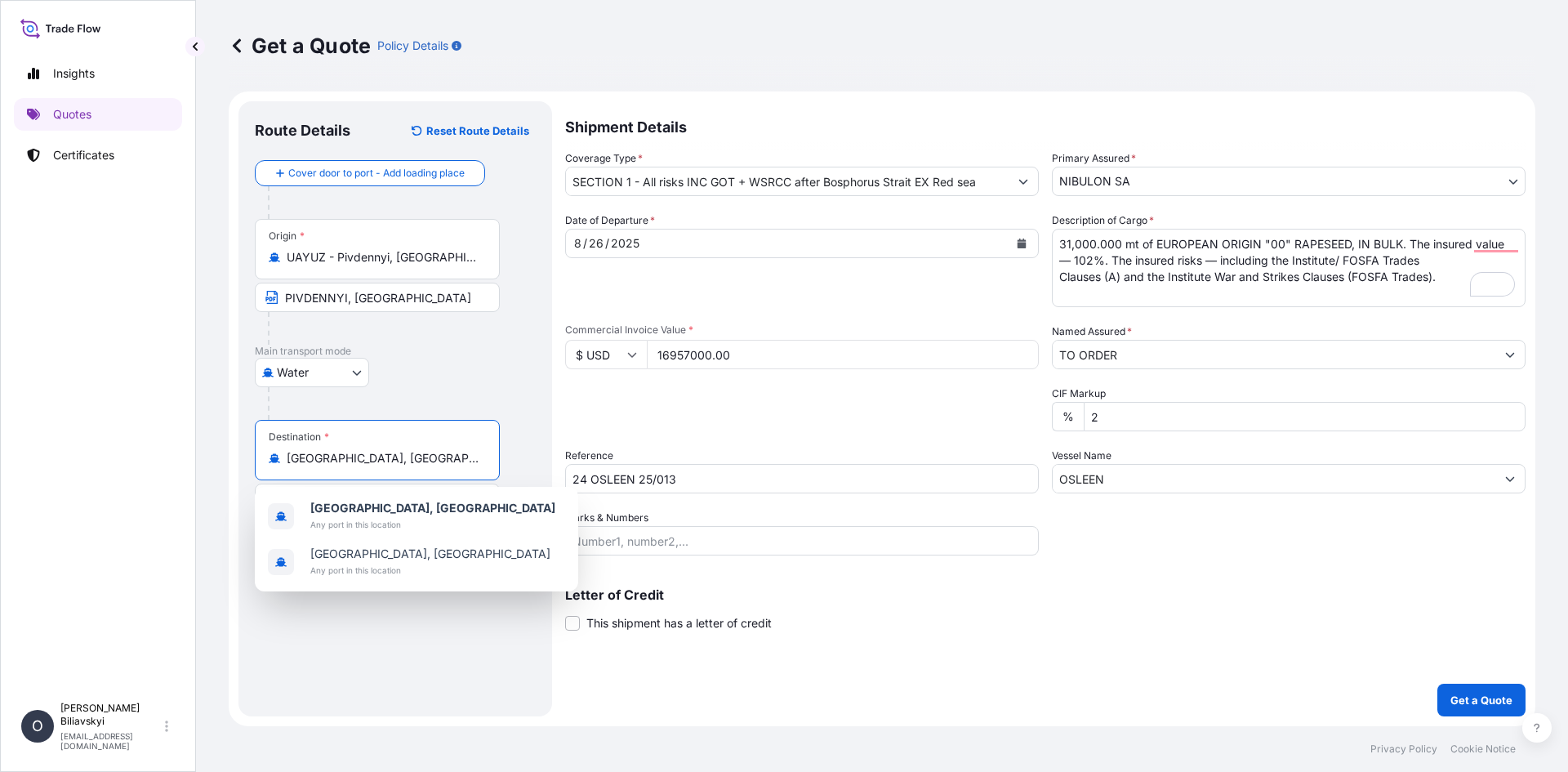
drag, startPoint x: 426, startPoint y: 458, endPoint x: 232, endPoint y: 467, distance: 194.2
click at [232, 467] on form "Route Details Reset Route Details Cover door to port - Add loading place Place …" at bounding box center [881, 409] width 1307 height 635
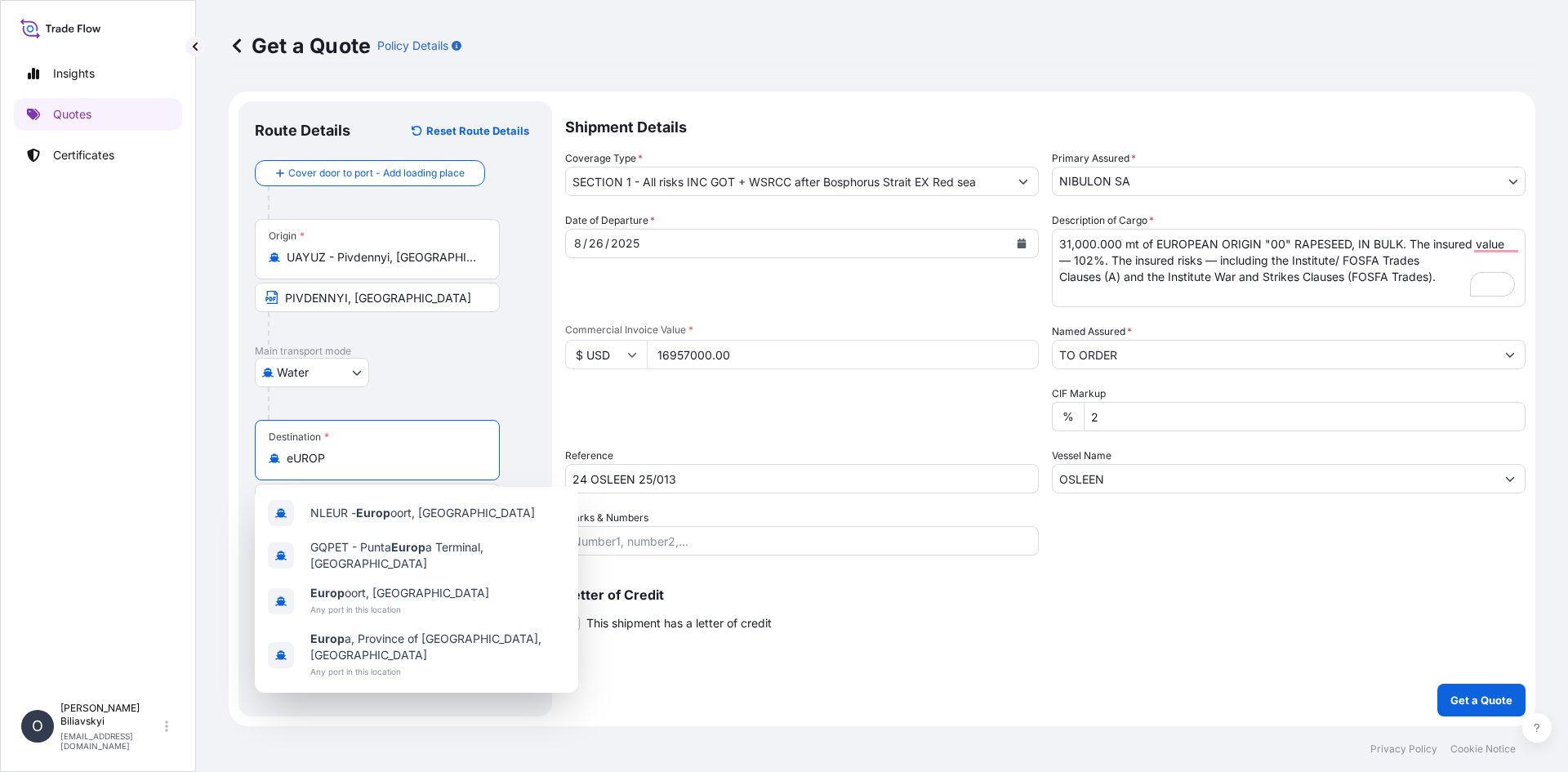
drag, startPoint x: 360, startPoint y: 460, endPoint x: 278, endPoint y: 455, distance: 82.2
click at [278, 455] on div "eUROP" at bounding box center [378, 458] width 217 height 16
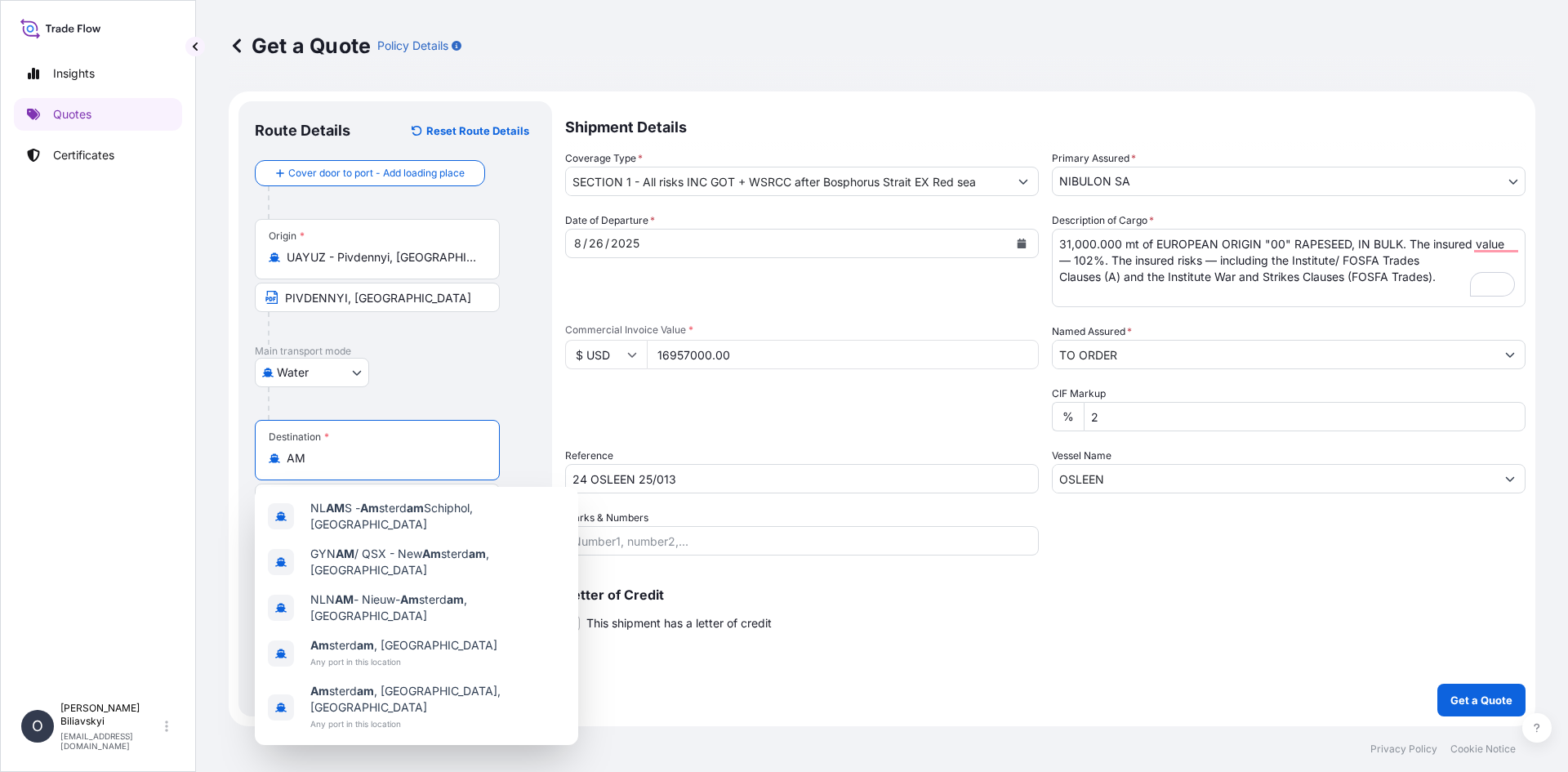
type input "A"
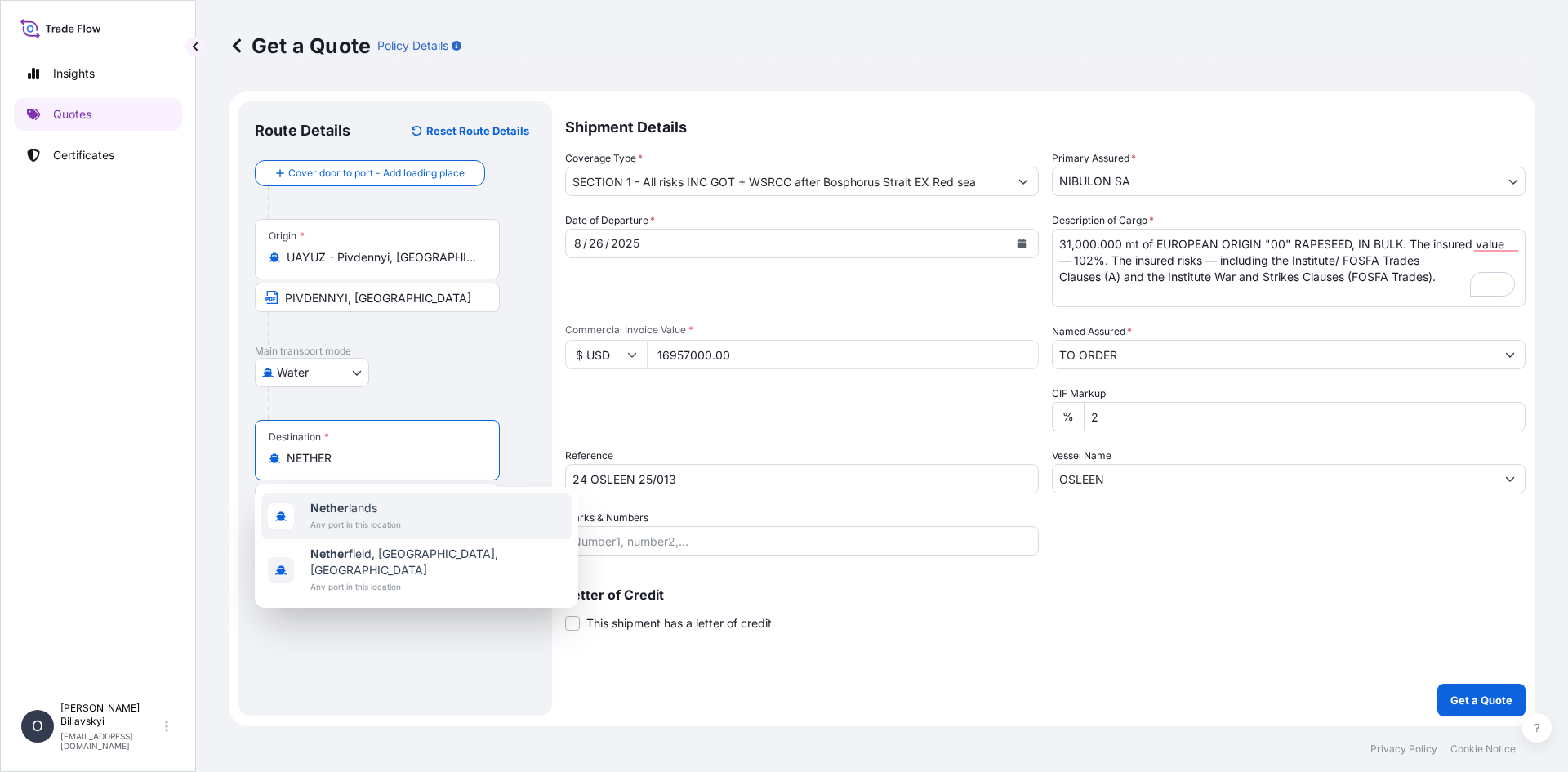
click at [382, 511] on span "Nether lands" at bounding box center [355, 508] width 91 height 16
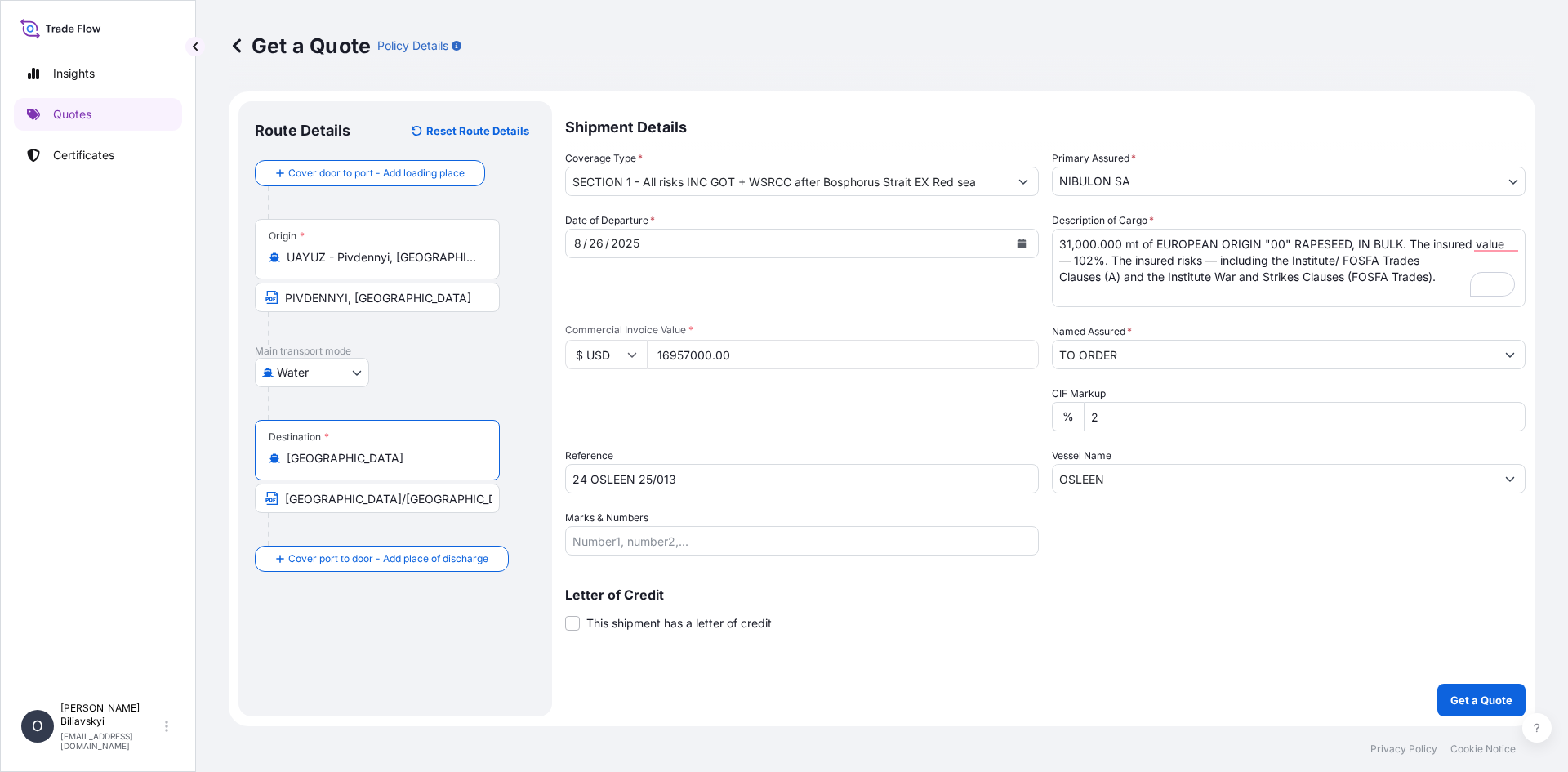
type input "[GEOGRAPHIC_DATA]"
click at [383, 504] on input "[GEOGRAPHIC_DATA]/[GEOGRAPHIC_DATA]/[GEOGRAPHIC_DATA]/[GEOGRAPHIC_DATA] OR [GEO…" at bounding box center [378, 498] width 245 height 29
click at [1486, 695] on p "Get a Quote" at bounding box center [1481, 700] width 62 height 16
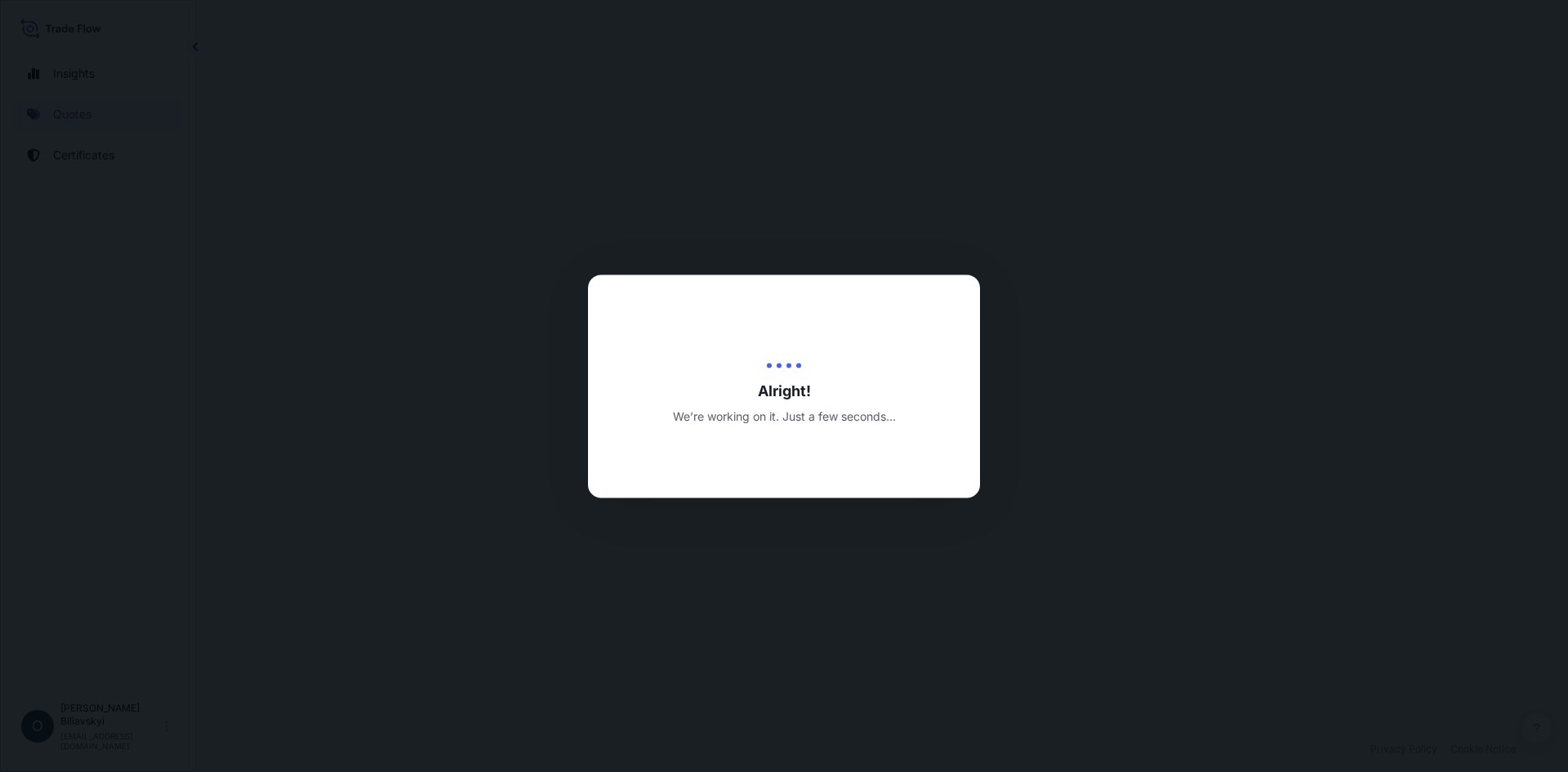
select select "Water"
select select "31538"
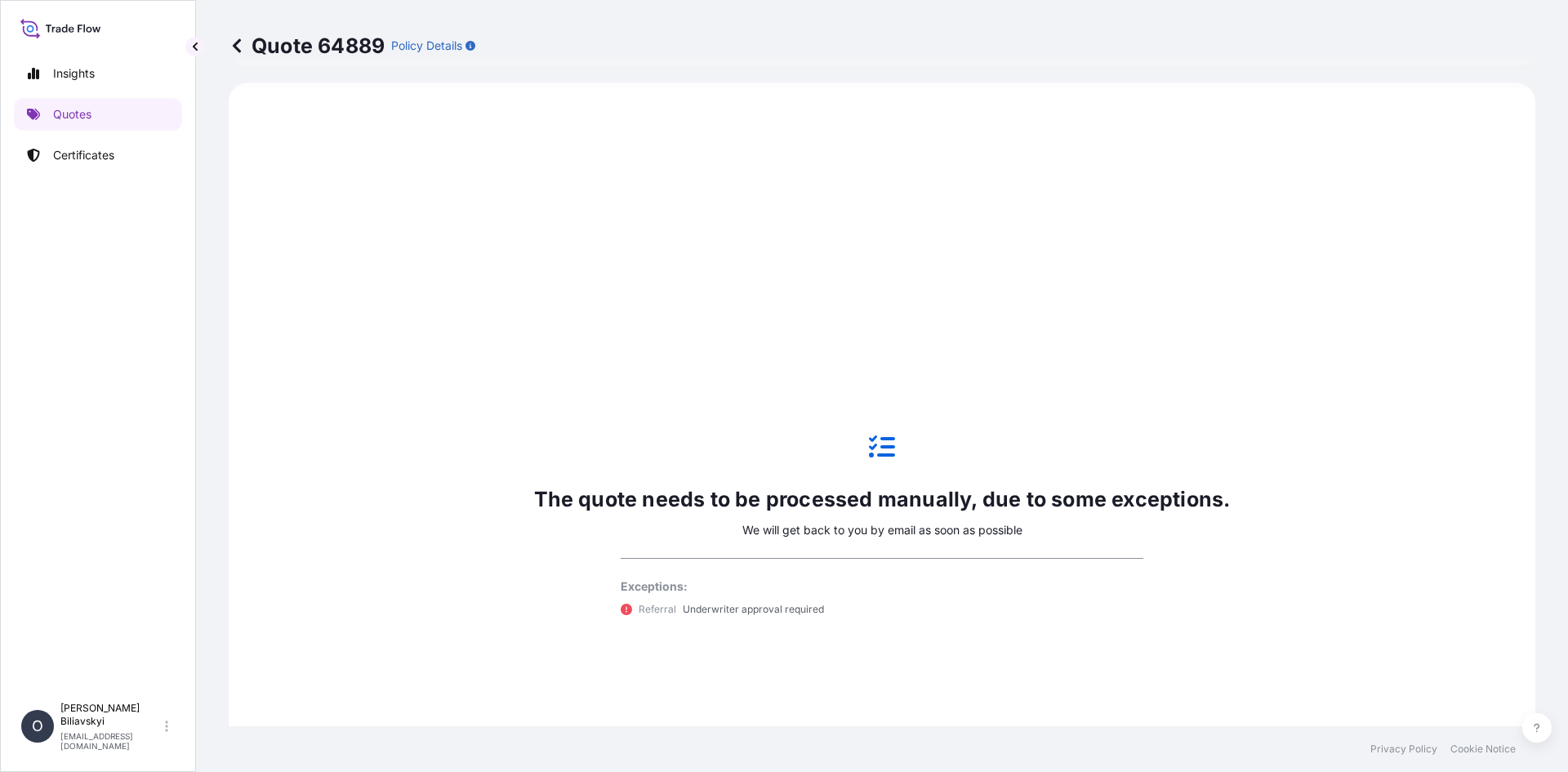
scroll to position [622, 0]
click at [100, 161] on p "Certificates" at bounding box center [83, 155] width 61 height 16
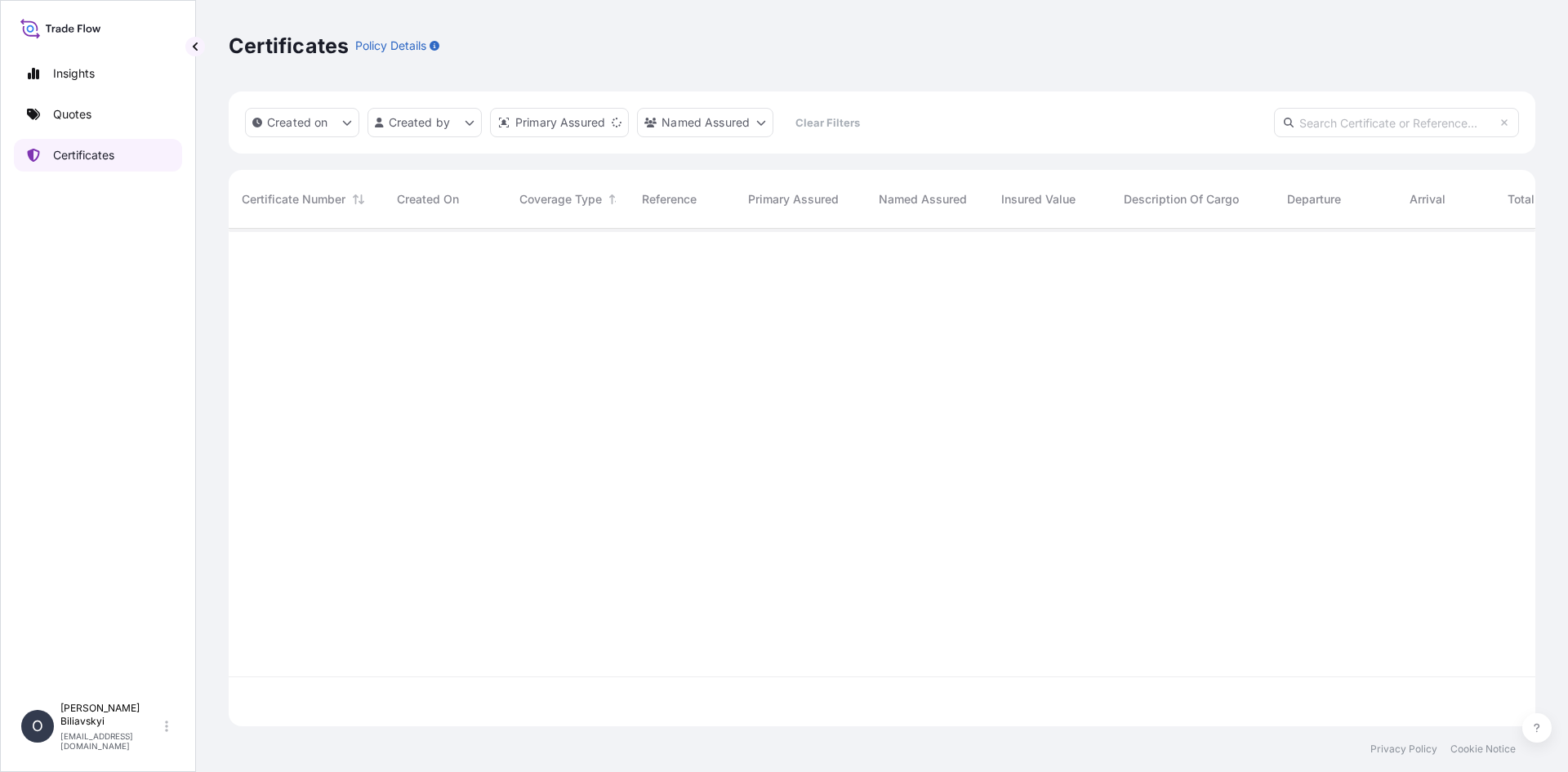
scroll to position [495, 1295]
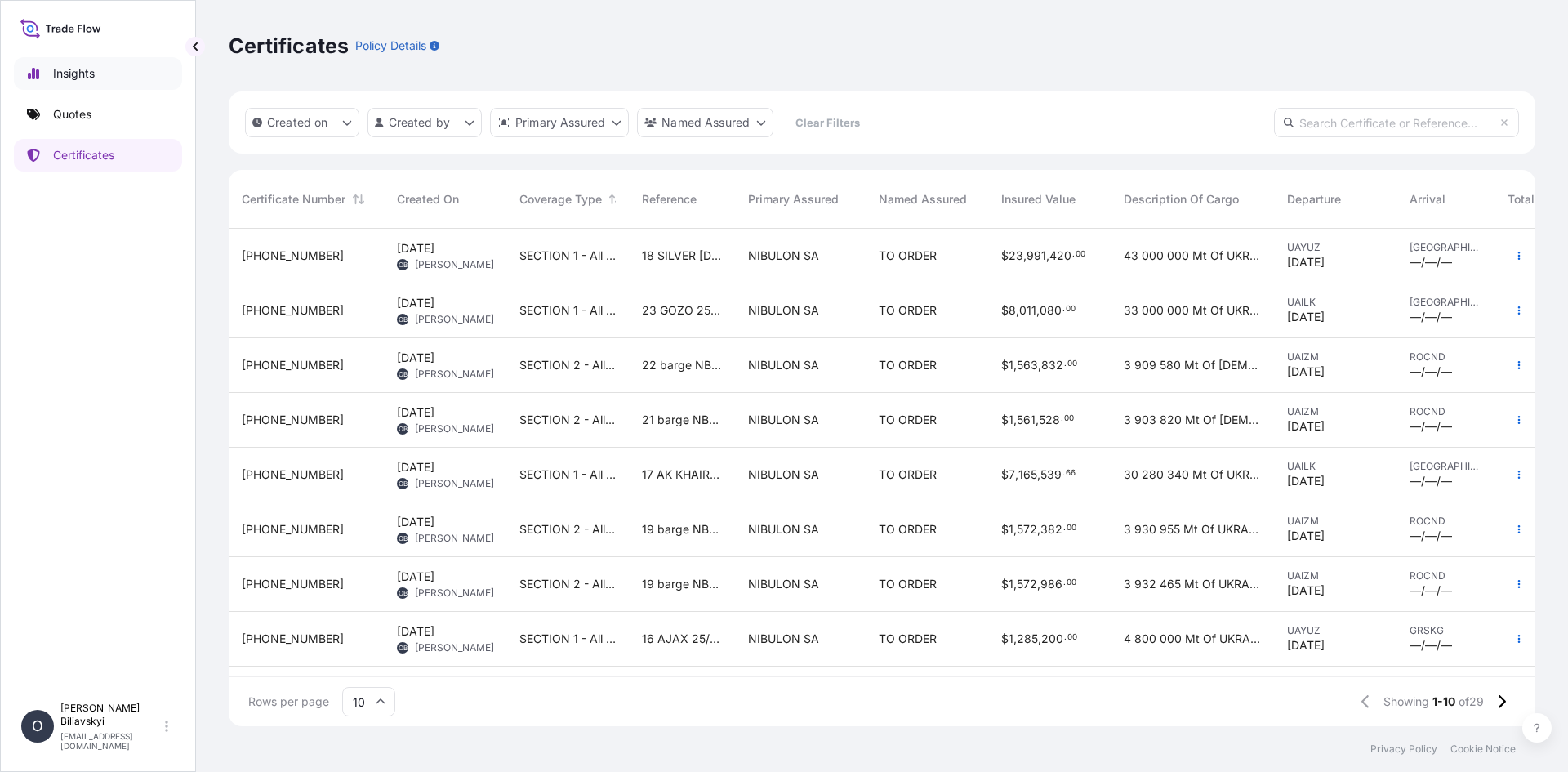
click at [90, 75] on p "Insights" at bounding box center [74, 74] width 42 height 16
select select "2025"
